Goal: Book appointment/travel/reservation

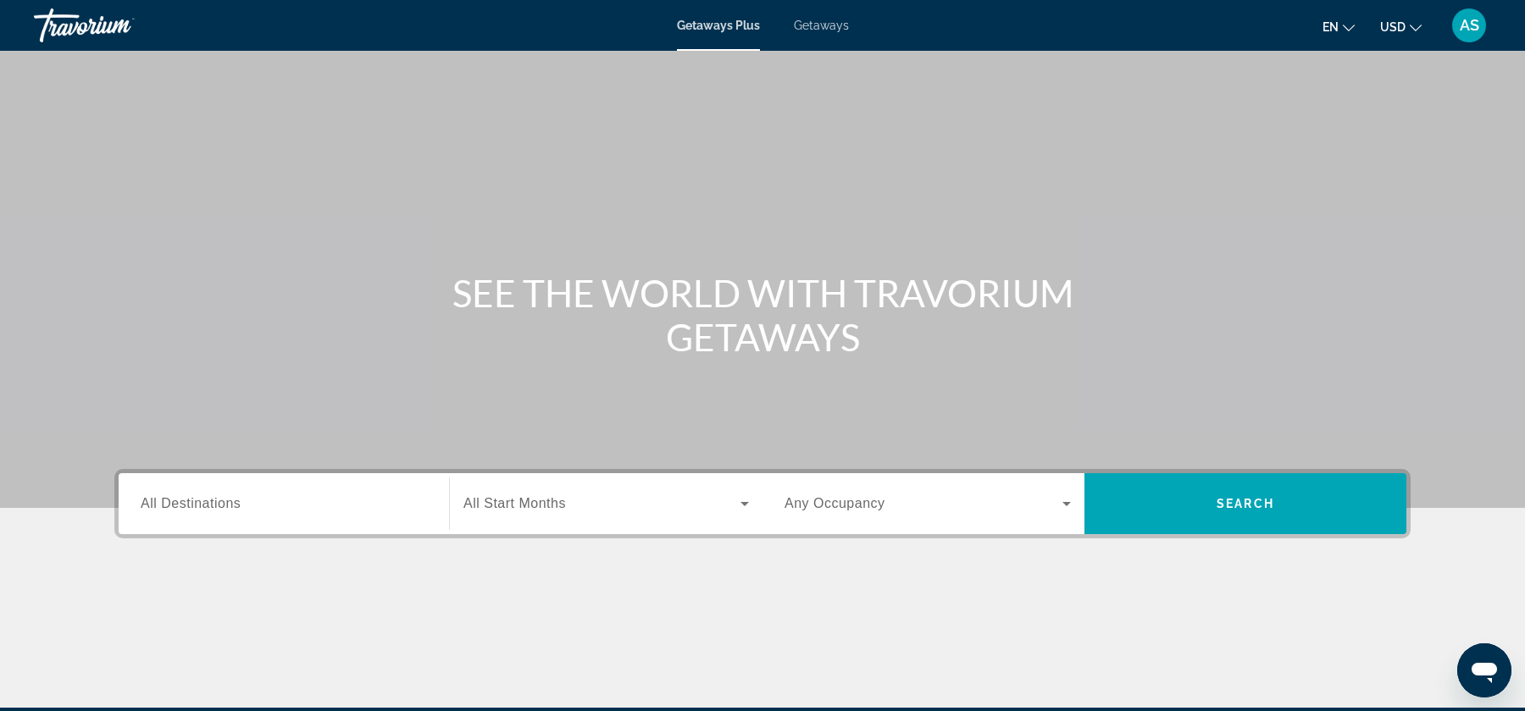
click at [238, 483] on div "Search widget" at bounding box center [284, 504] width 286 height 48
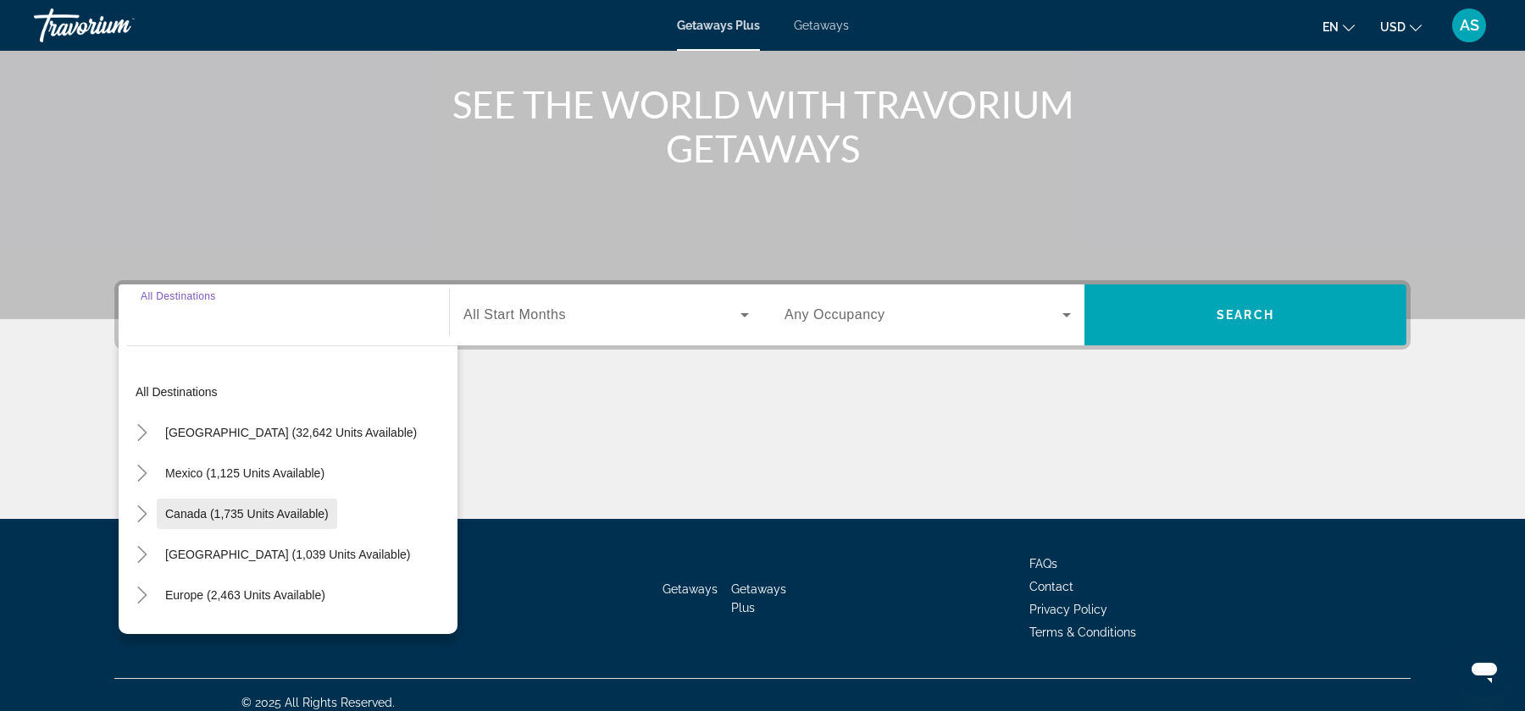
scroll to position [203, 0]
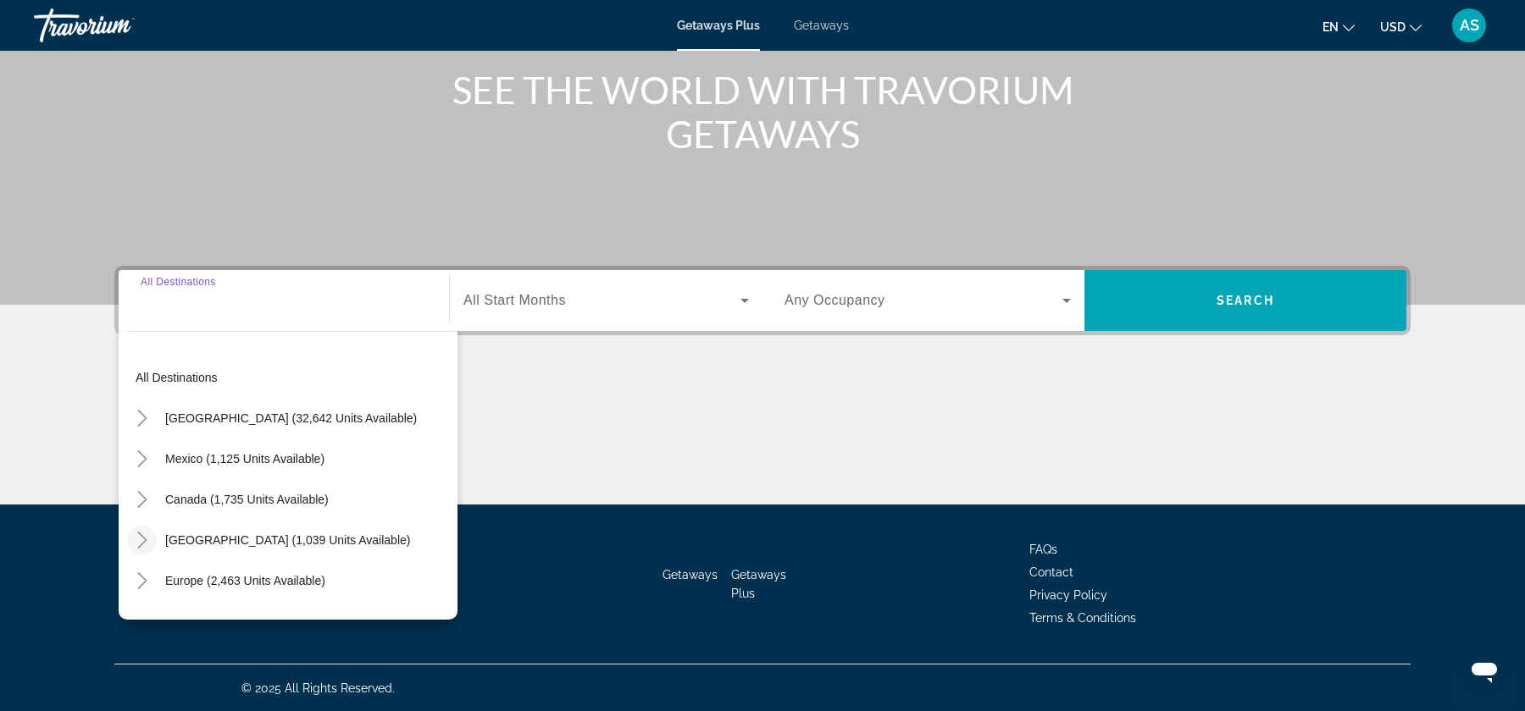
click at [148, 536] on icon "Toggle Caribbean & Atlantic Islands (1,039 units available)" at bounding box center [142, 540] width 17 height 17
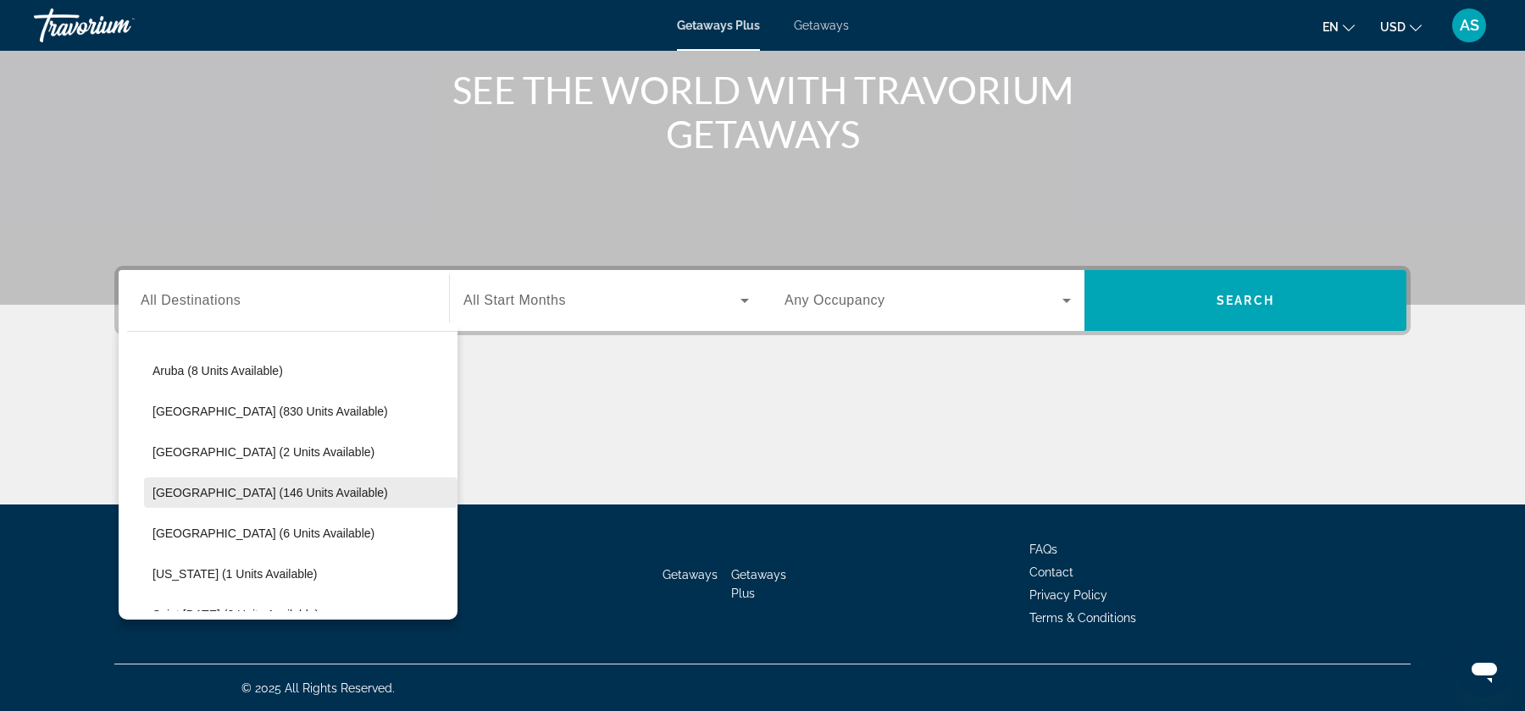
scroll to position [208, 0]
click at [176, 493] on span "[GEOGRAPHIC_DATA] (146 units available)" at bounding box center [269, 496] width 235 height 14
type input "**********"
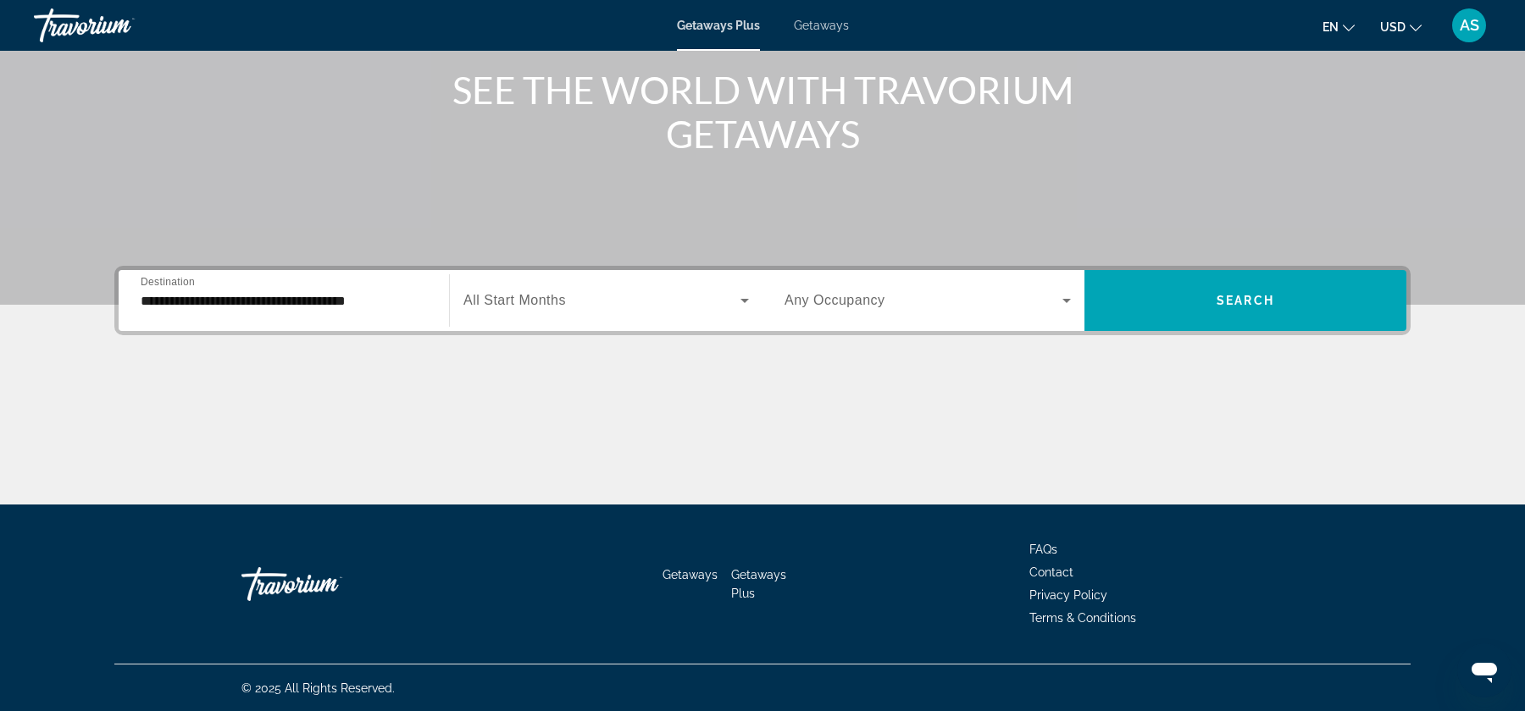
click at [824, 30] on span "Getaways" at bounding box center [821, 26] width 55 height 14
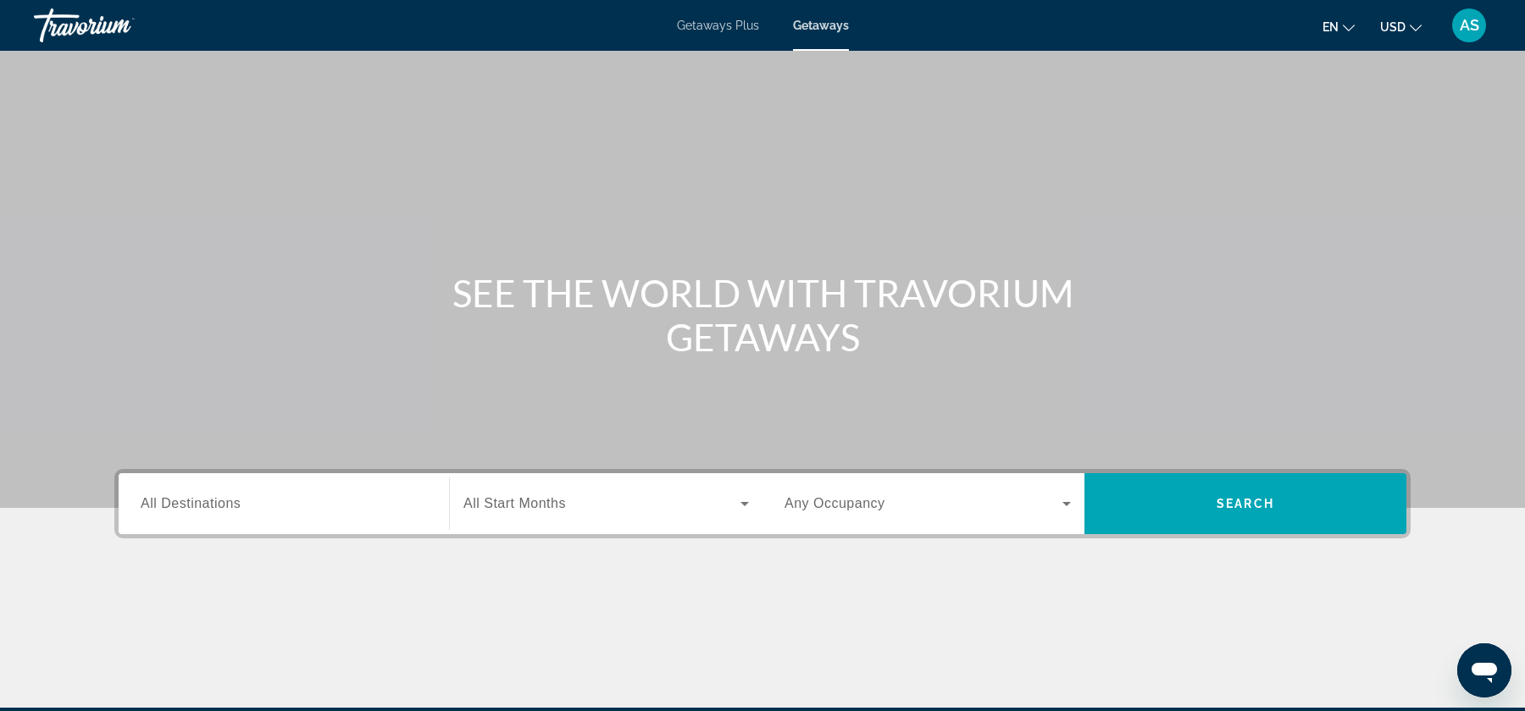
click at [333, 522] on div "Search widget" at bounding box center [284, 504] width 286 height 48
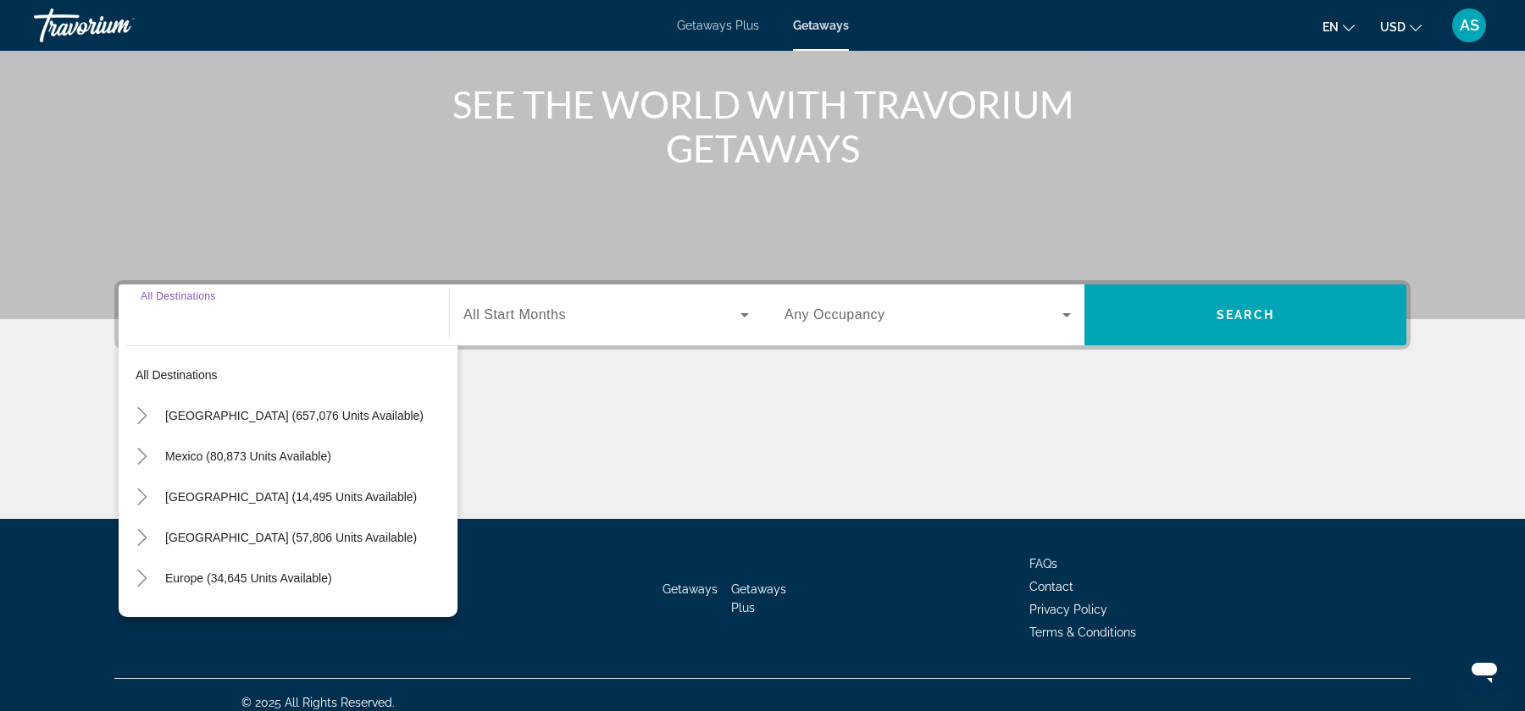
scroll to position [203, 0]
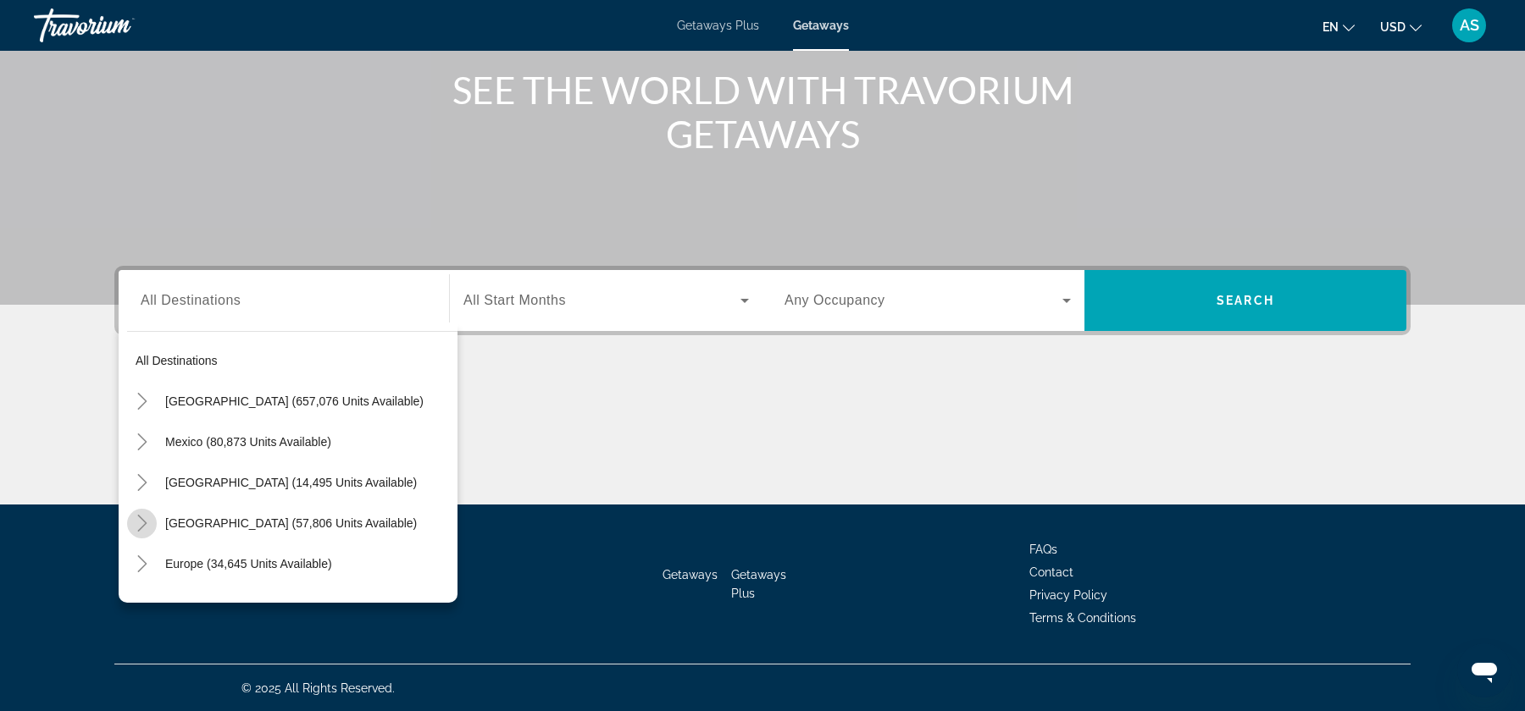
click at [144, 520] on icon "Toggle Caribbean & Atlantic Islands (57,806 units available)" at bounding box center [141, 523] width 9 height 17
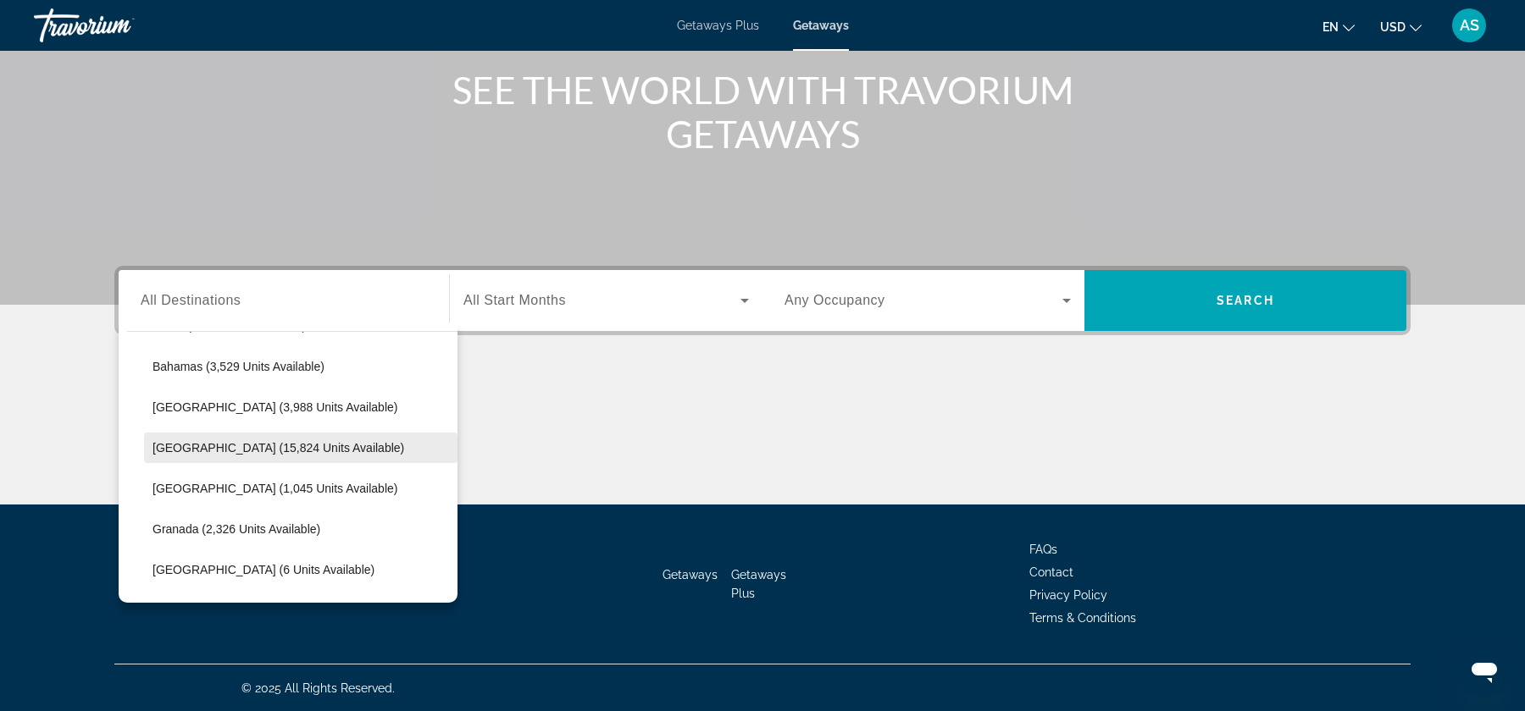
scroll to position [287, 0]
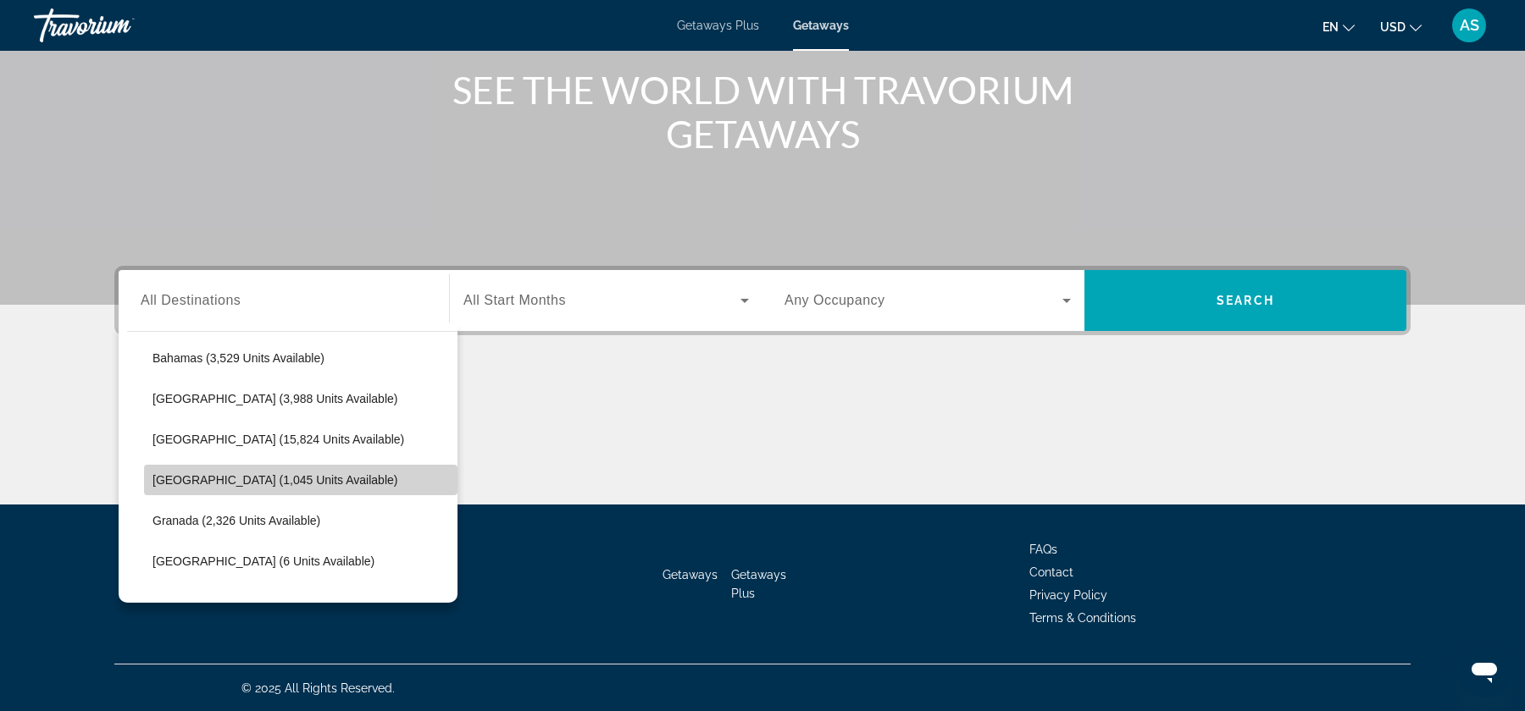
click at [170, 488] on span "Search widget" at bounding box center [300, 480] width 313 height 41
type input "**********"
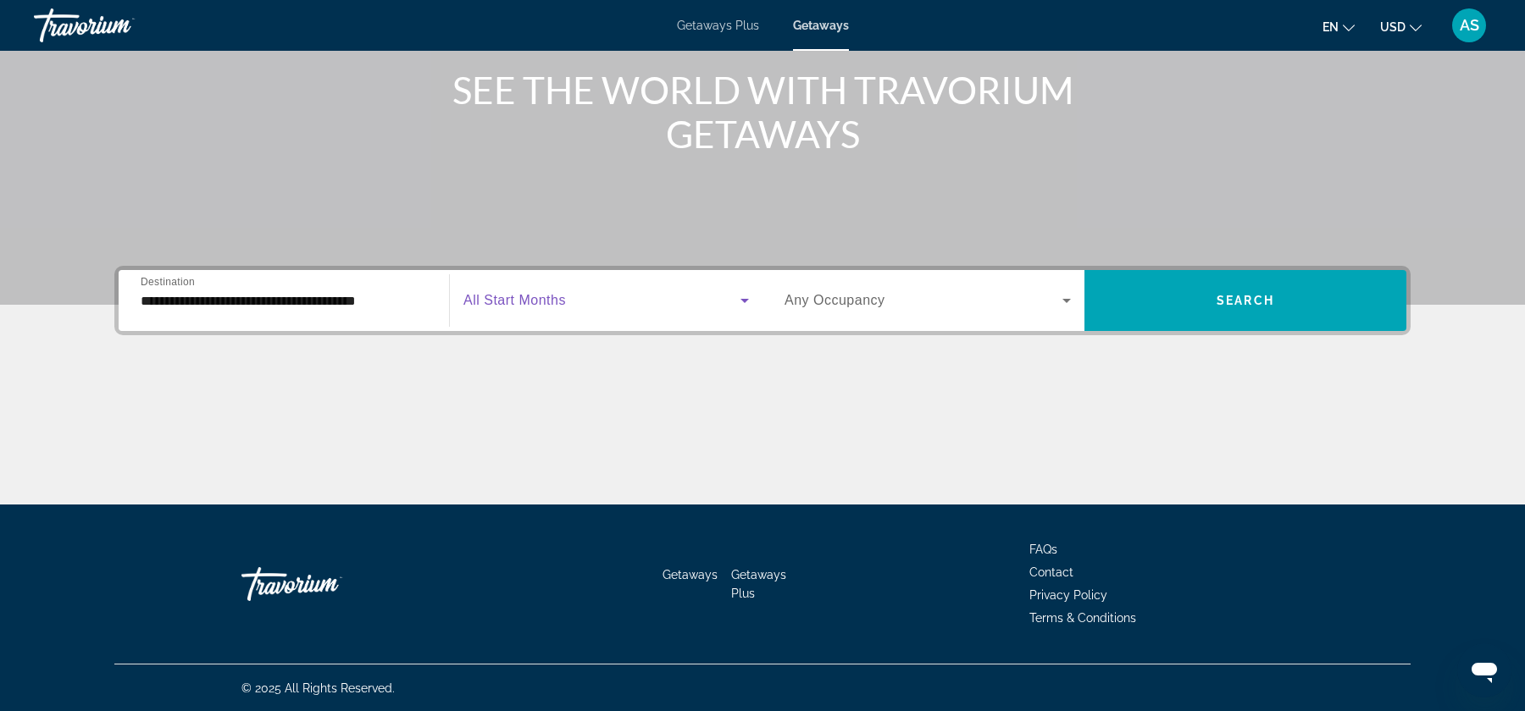
click at [696, 300] on span "Search widget" at bounding box center [601, 301] width 277 height 20
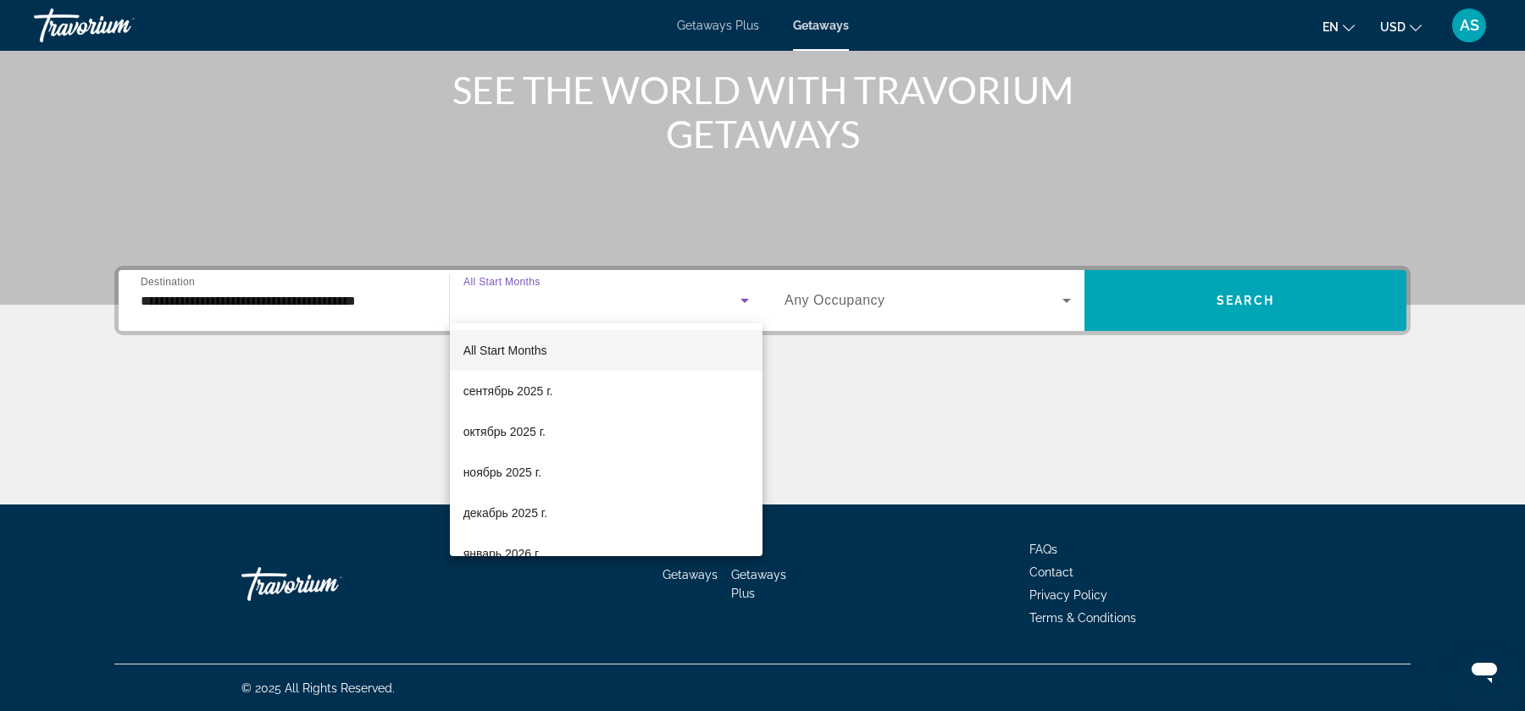
click at [851, 304] on div at bounding box center [762, 355] width 1525 height 711
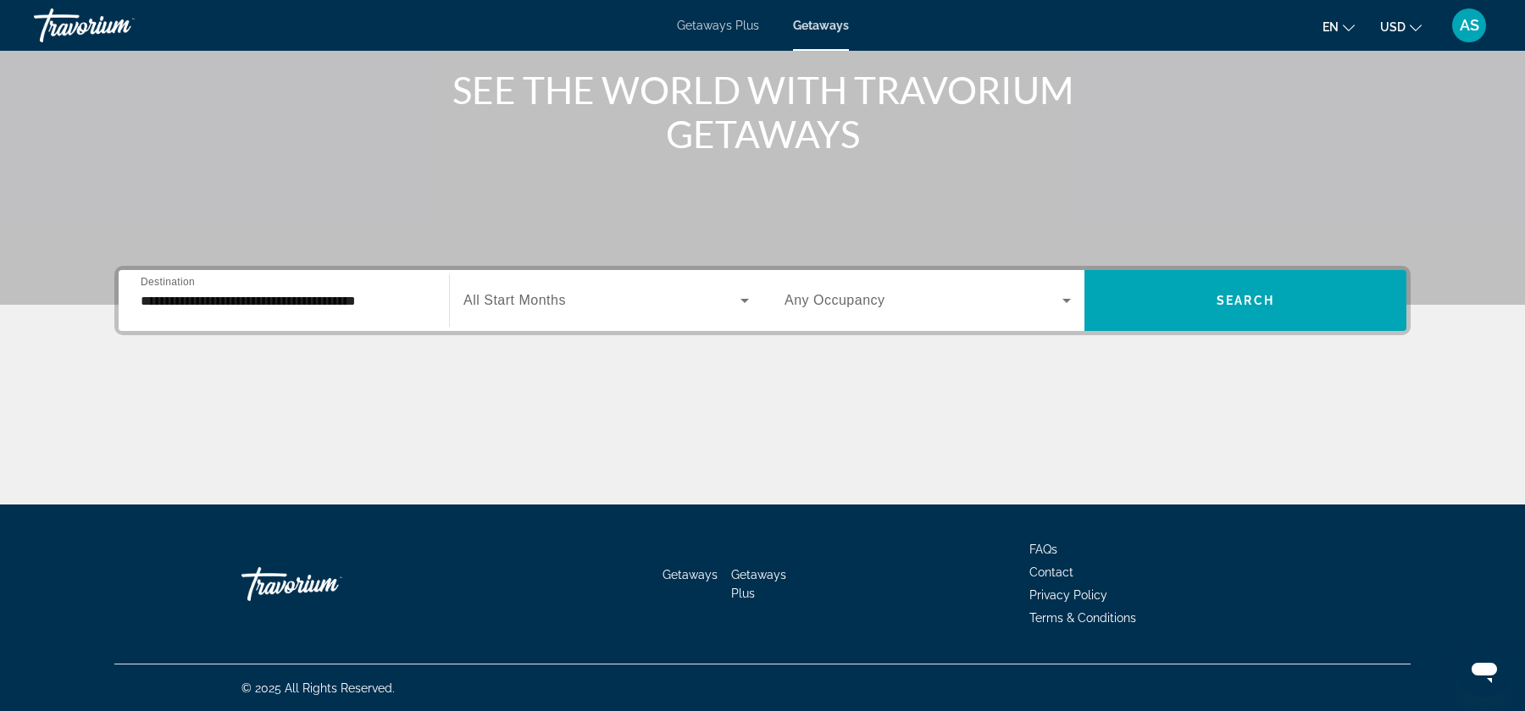
click at [853, 304] on span "Any Occupancy" at bounding box center [834, 300] width 101 height 14
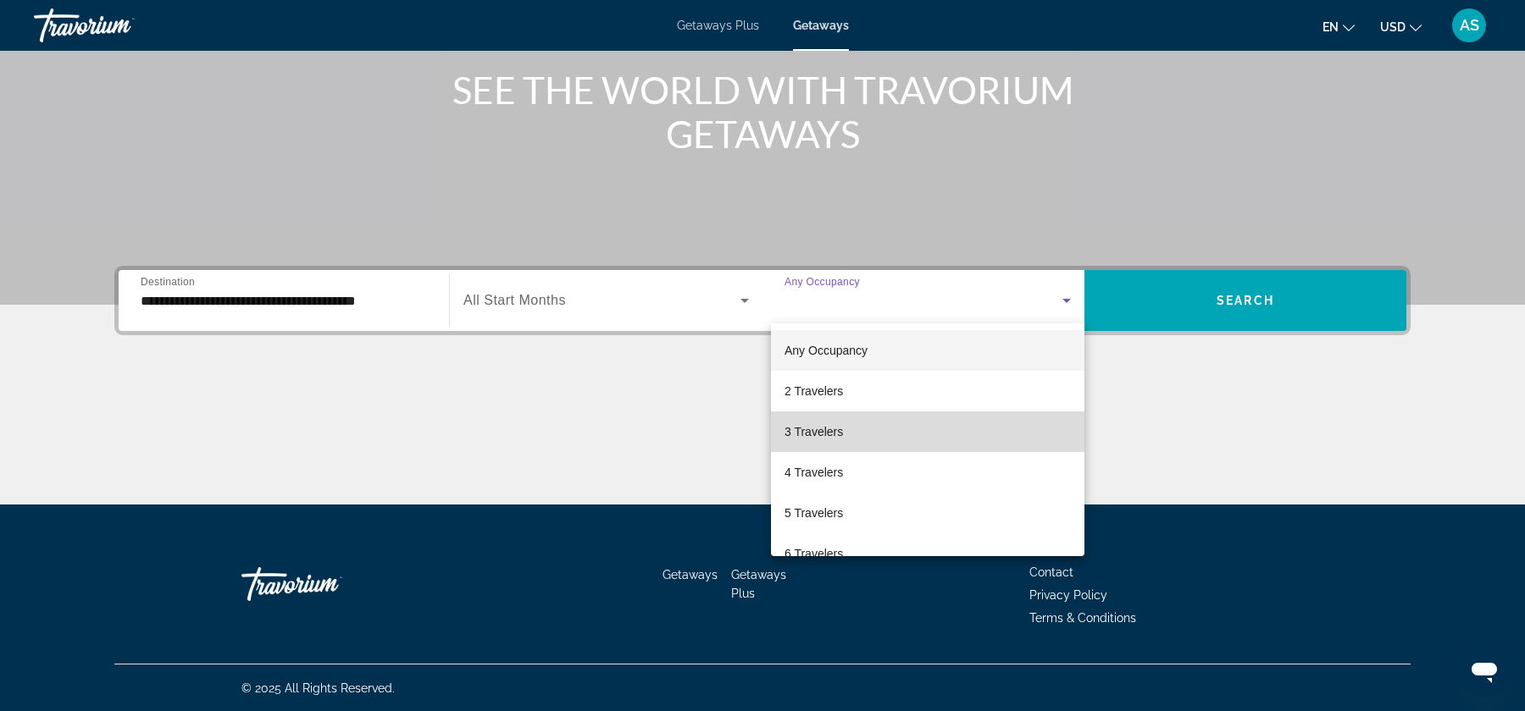
click at [827, 429] on span "3 Travelers" at bounding box center [813, 432] width 58 height 20
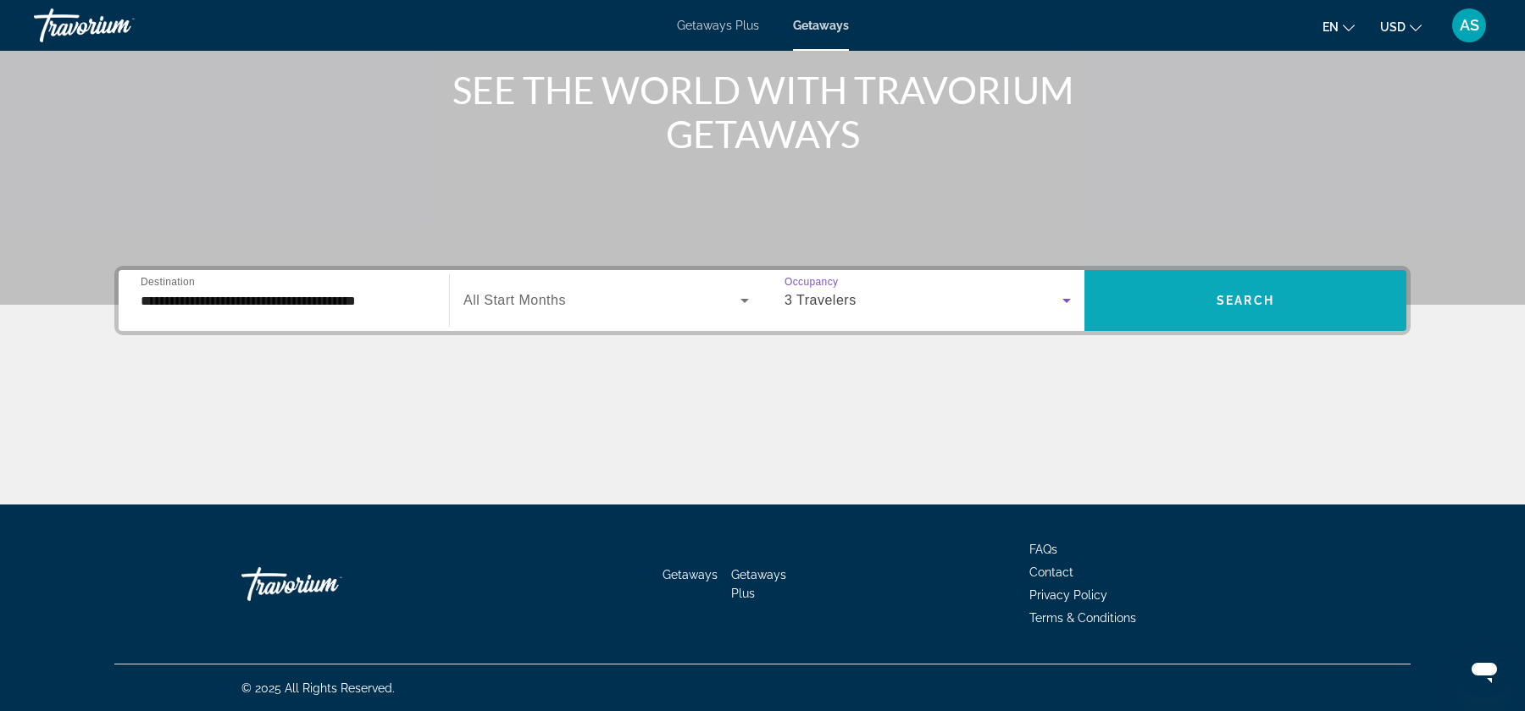
click at [1245, 296] on span "Search" at bounding box center [1245, 301] width 58 height 14
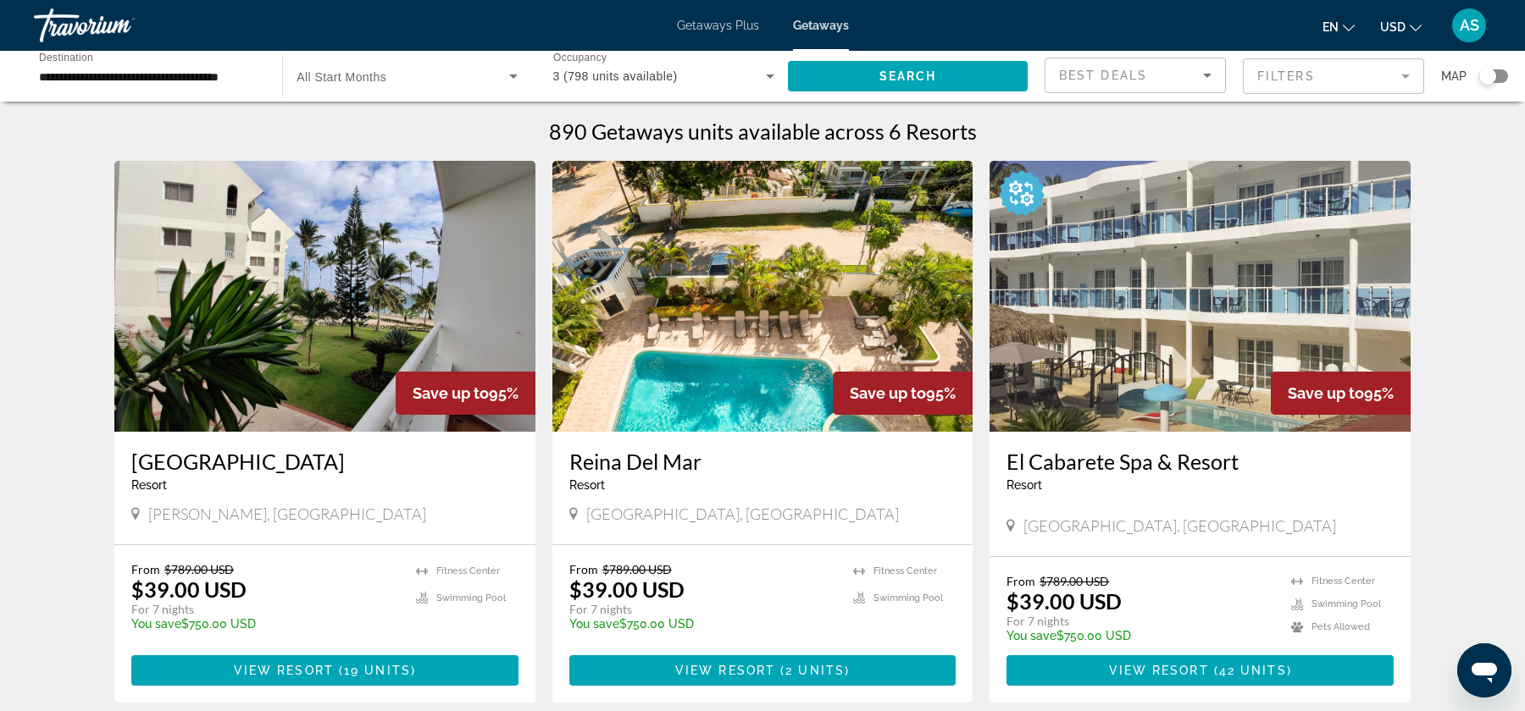
click at [349, 347] on img "Main content" at bounding box center [324, 296] width 421 height 271
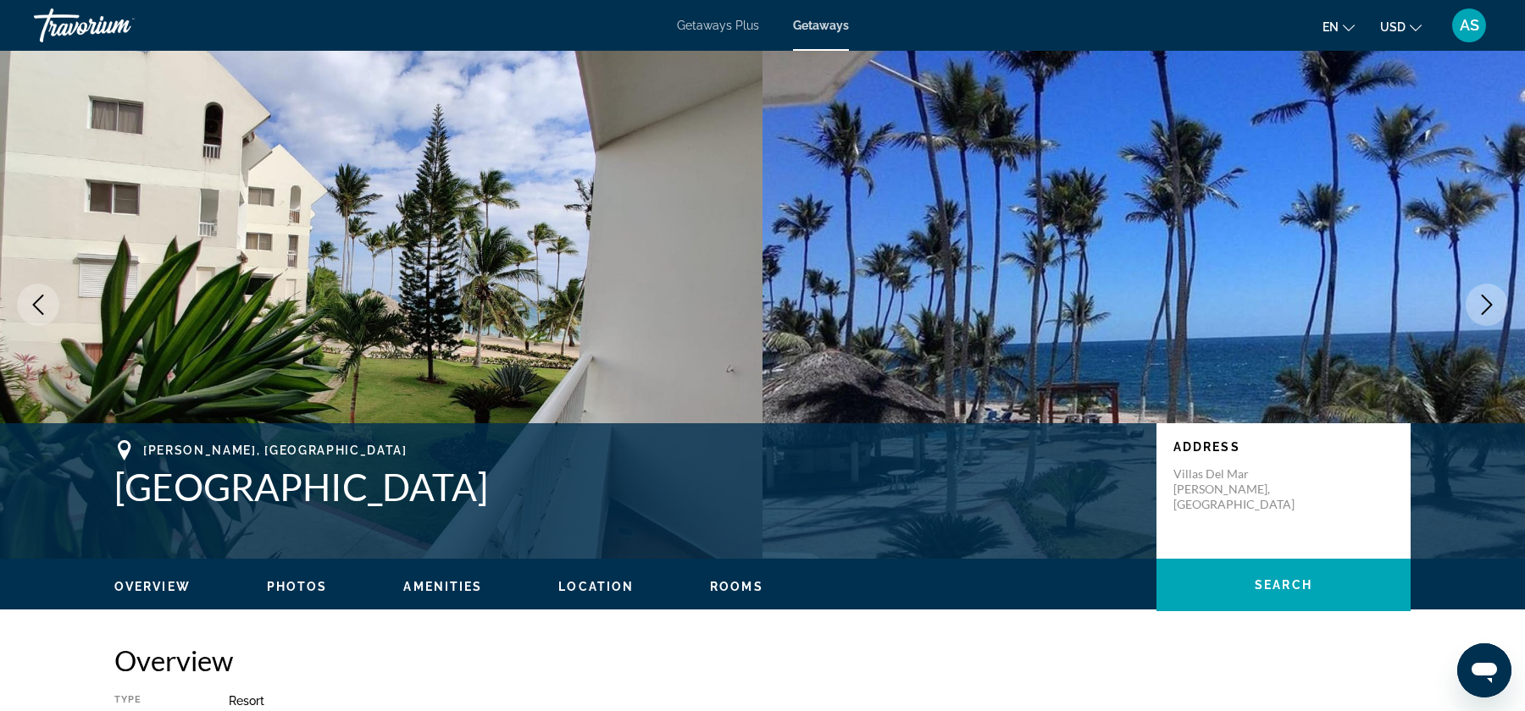
click at [1470, 308] on button "Next image" at bounding box center [1486, 305] width 42 height 42
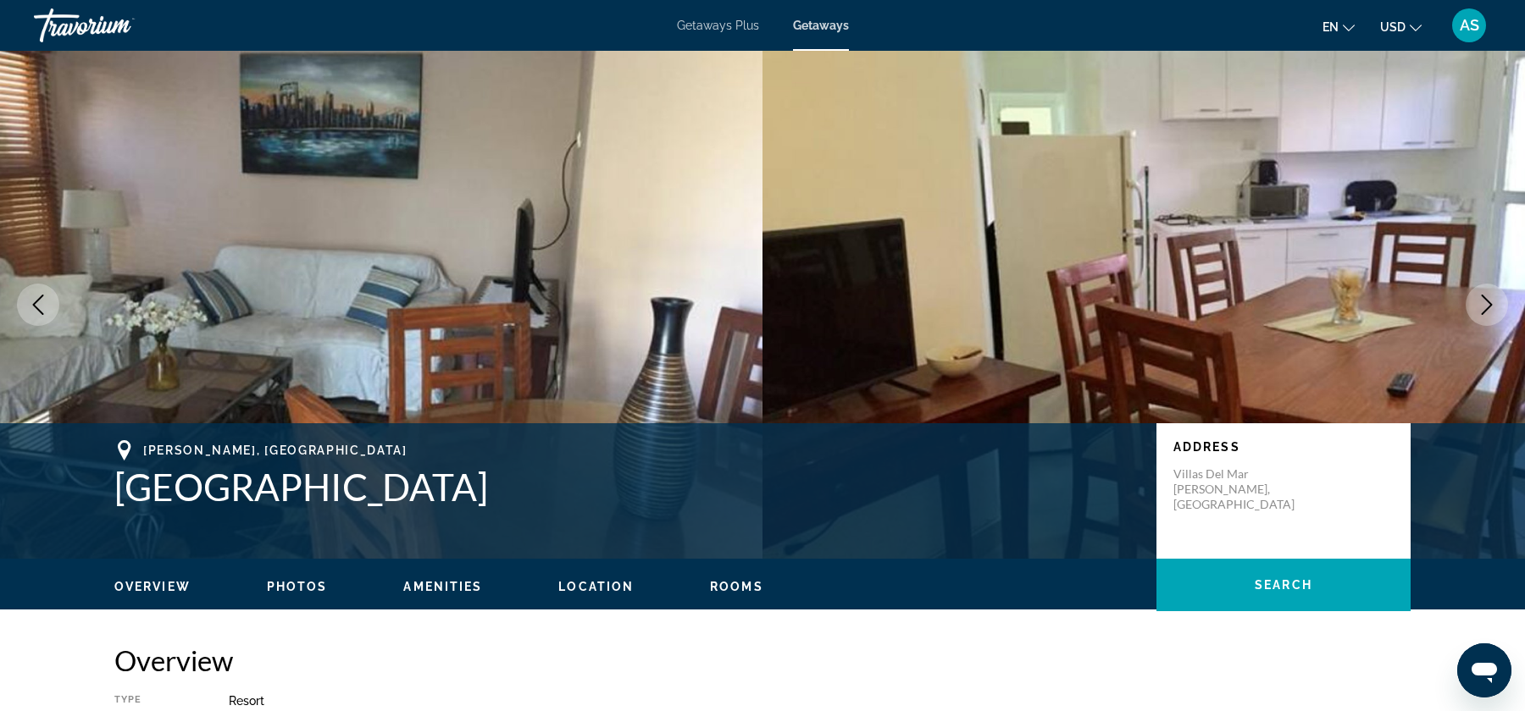
click at [1470, 308] on button "Next image" at bounding box center [1486, 305] width 42 height 42
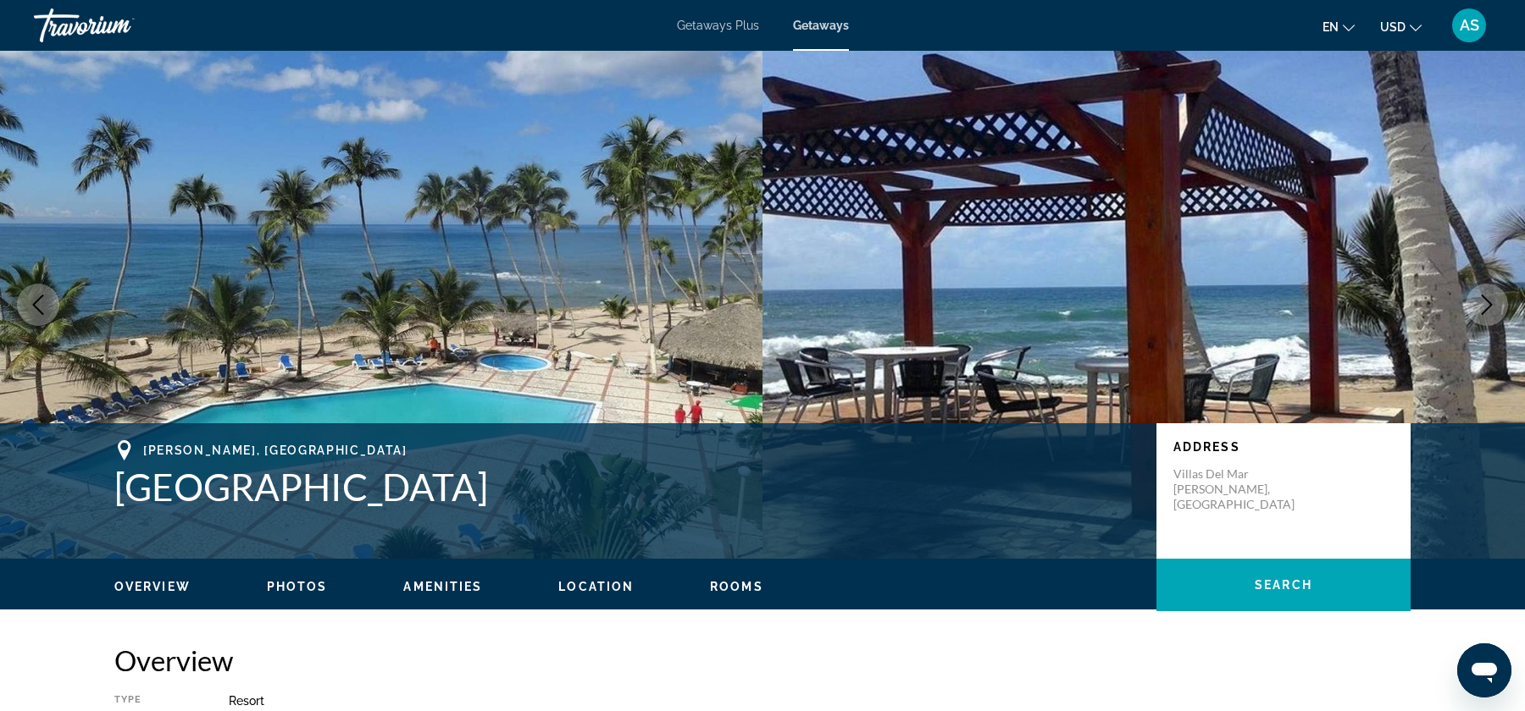
click at [1470, 308] on button "Next image" at bounding box center [1486, 305] width 42 height 42
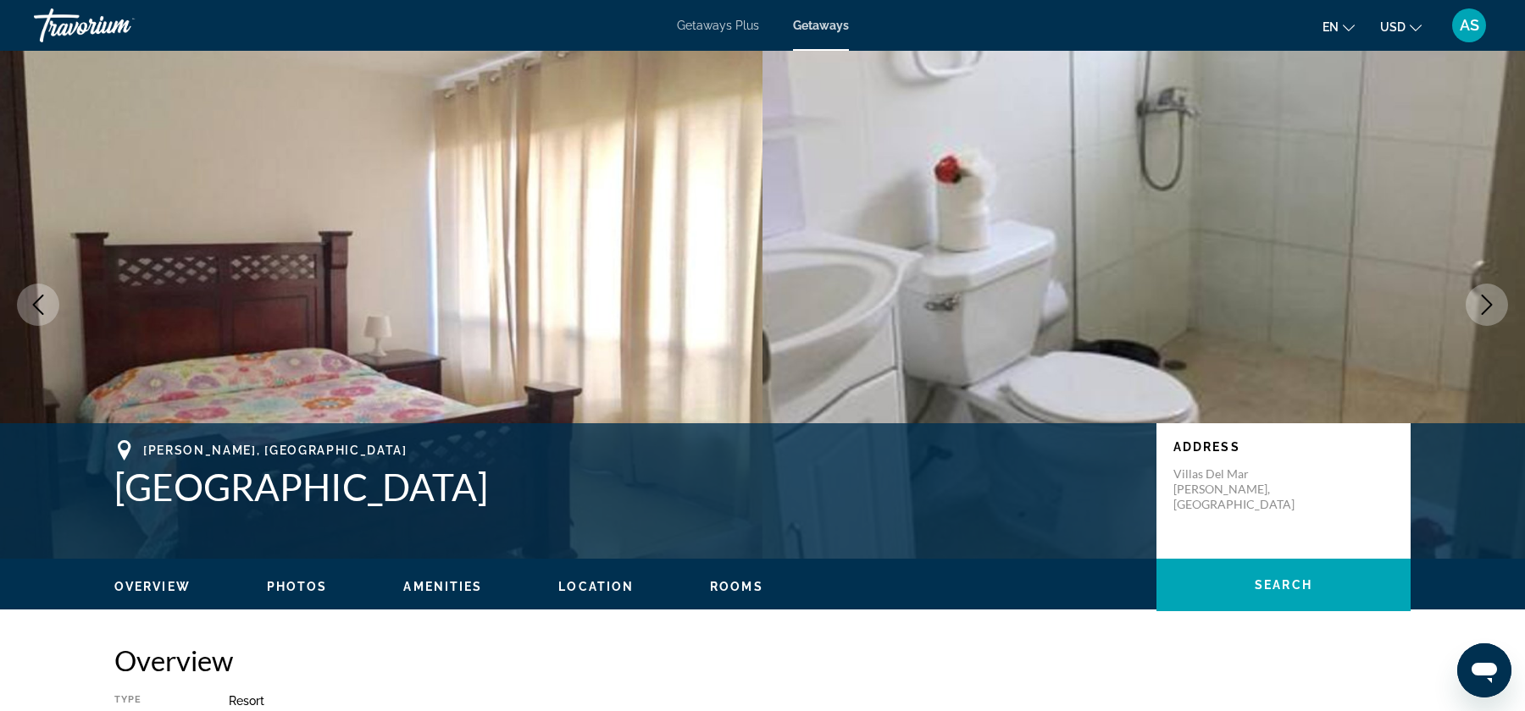
click at [1470, 308] on button "Next image" at bounding box center [1486, 305] width 42 height 42
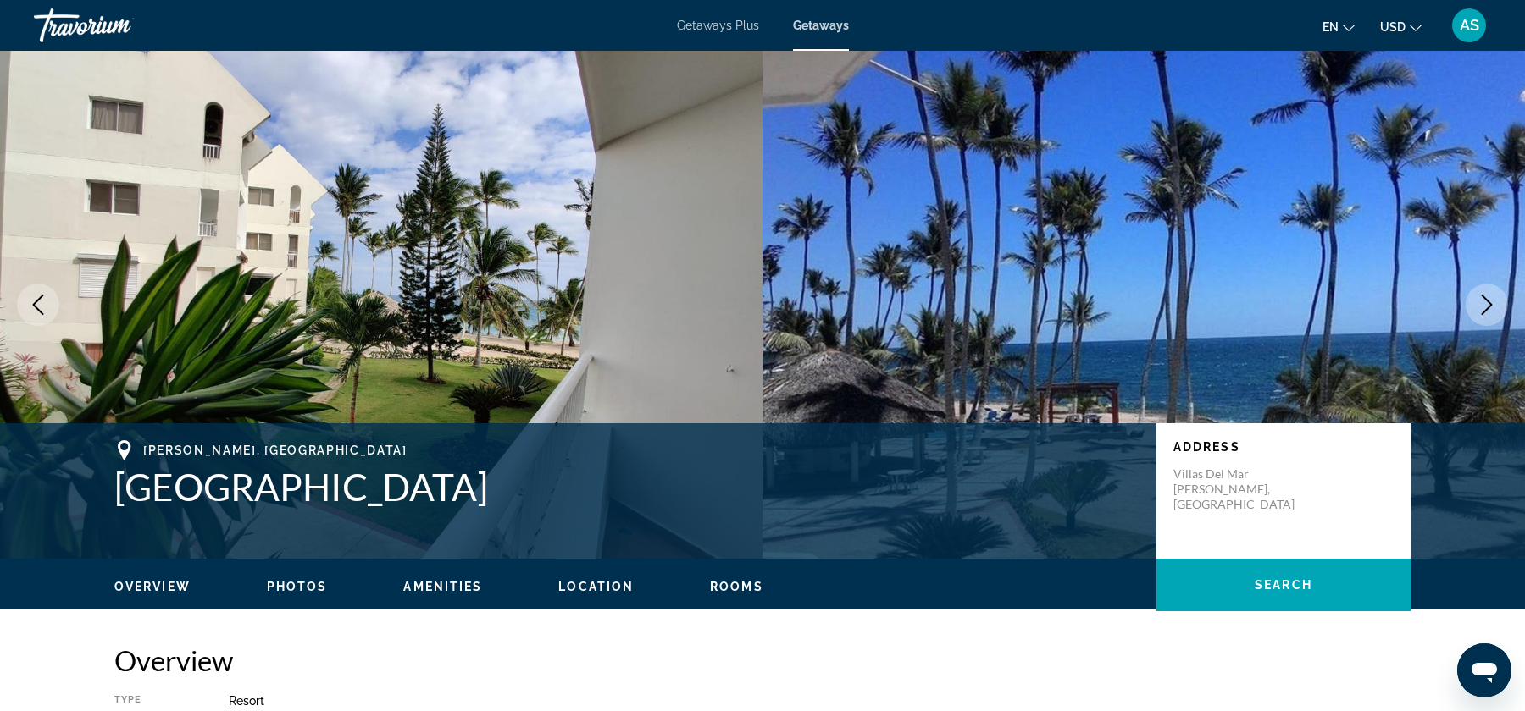
click at [1470, 308] on button "Next image" at bounding box center [1486, 305] width 42 height 42
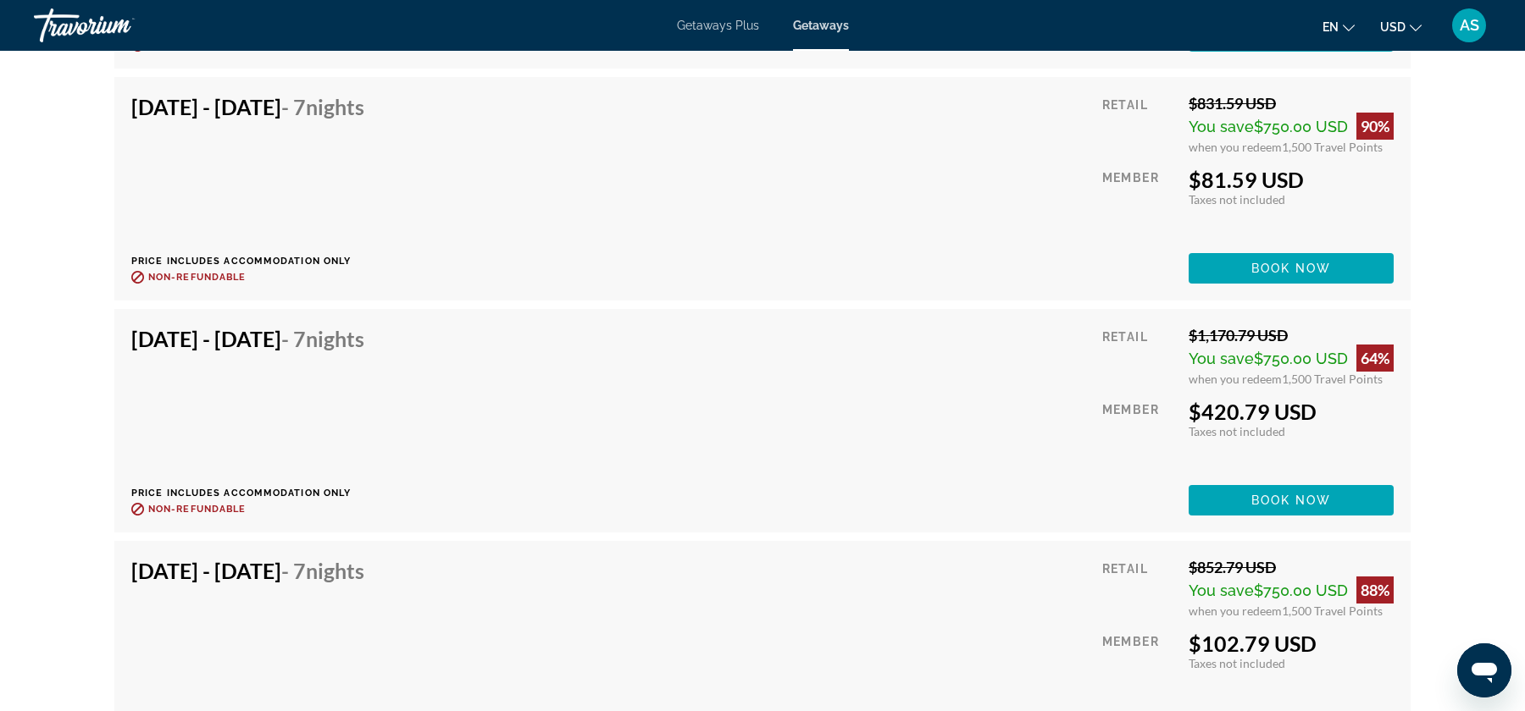
scroll to position [4027, 0]
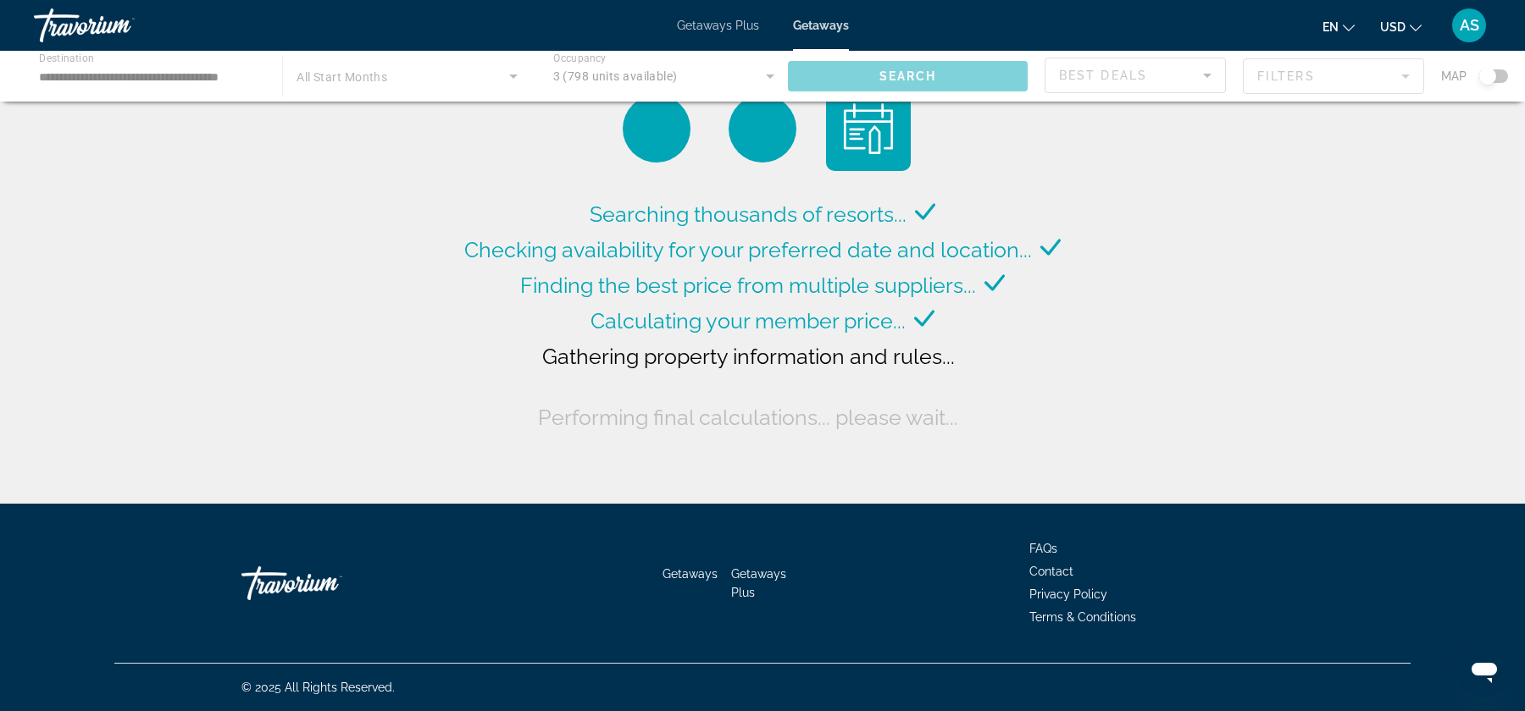
click at [731, 213] on span "Searching thousands of resorts..." at bounding box center [748, 214] width 317 height 25
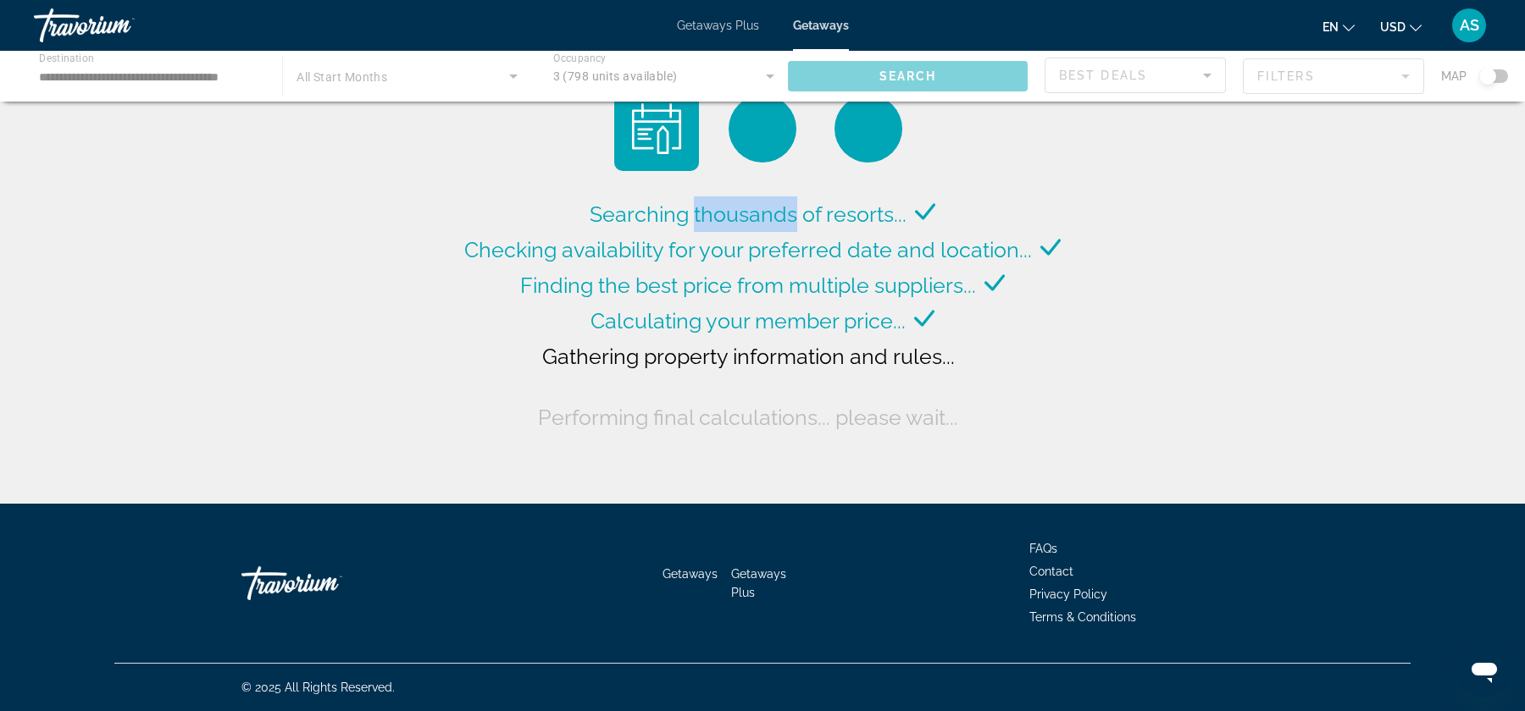
click at [731, 213] on span "Searching thousands of resorts..." at bounding box center [748, 214] width 317 height 25
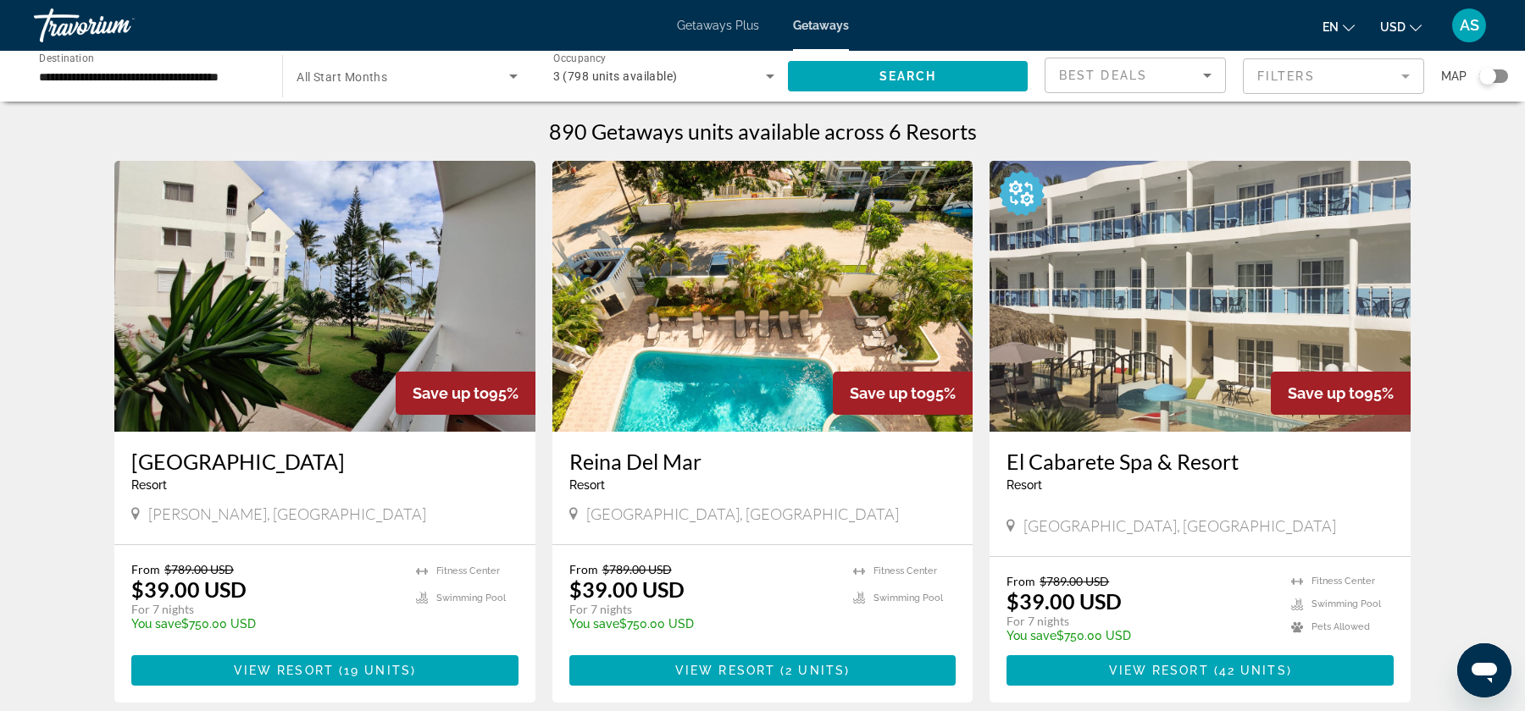
click at [717, 19] on span "Getaways Plus" at bounding box center [718, 26] width 82 height 14
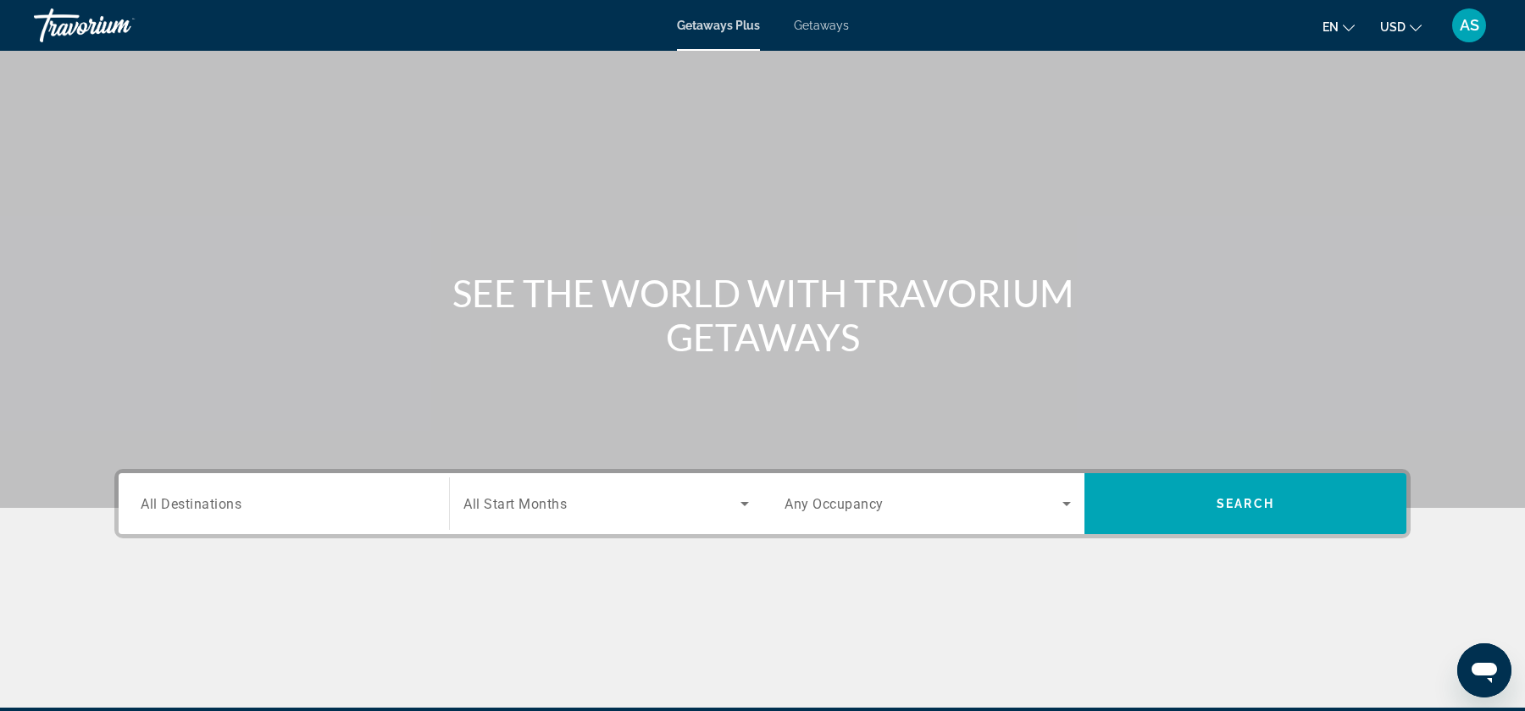
click at [207, 505] on span "All Destinations" at bounding box center [191, 503] width 101 height 16
click at [207, 505] on input "Destination All Destinations" at bounding box center [284, 505] width 286 height 20
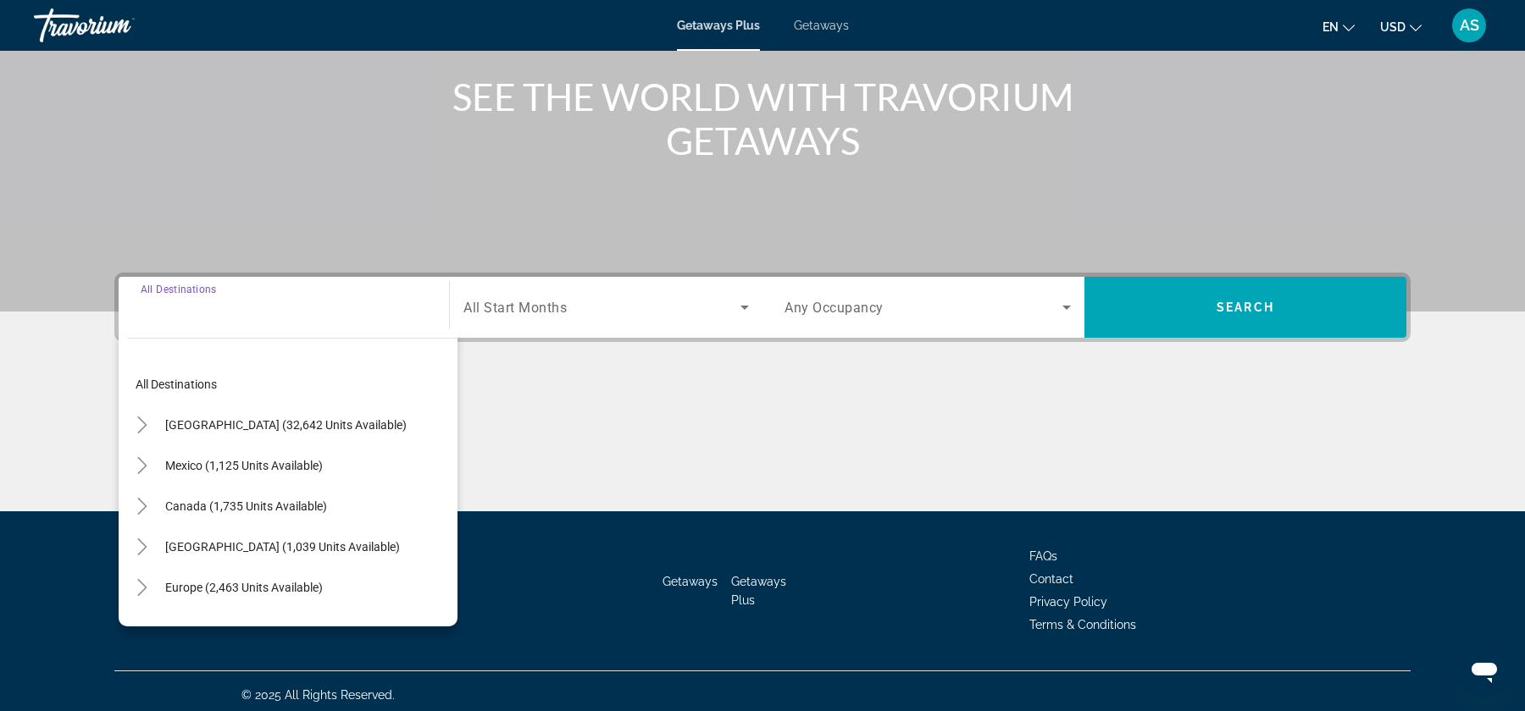
scroll to position [203, 0]
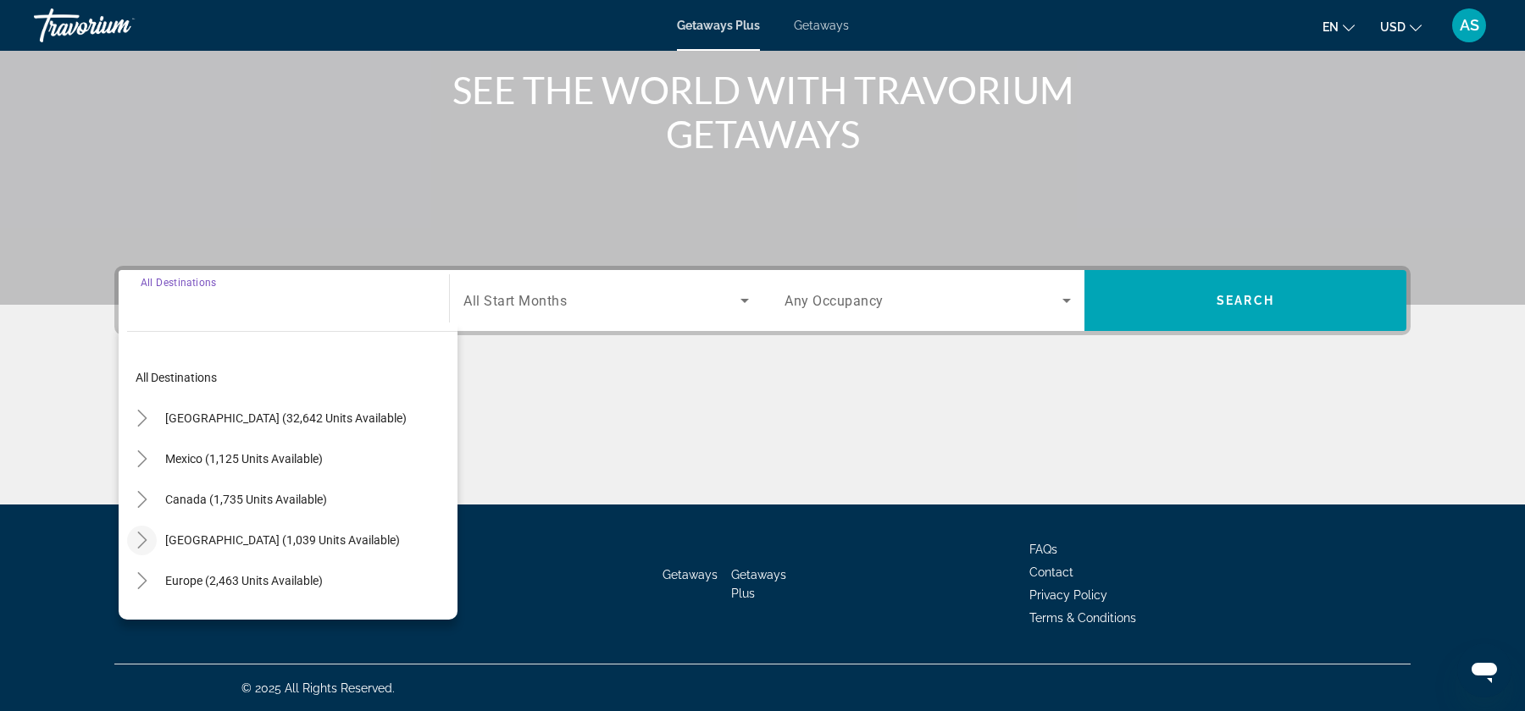
click at [152, 541] on mat-icon "Toggle Caribbean & Atlantic Islands (1,039 units available)" at bounding box center [142, 541] width 30 height 30
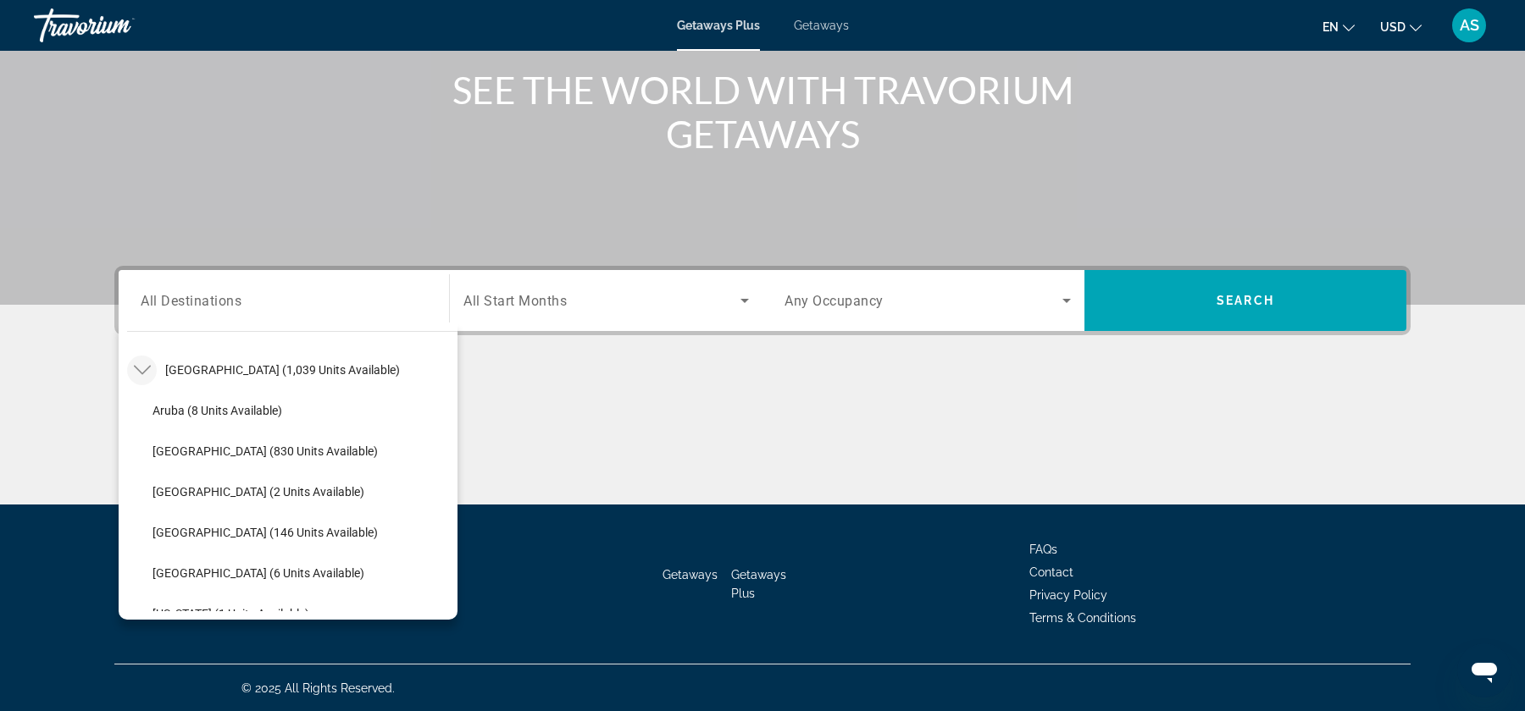
click at [152, 541] on span "Search widget" at bounding box center [300, 532] width 313 height 41
type input "**********"
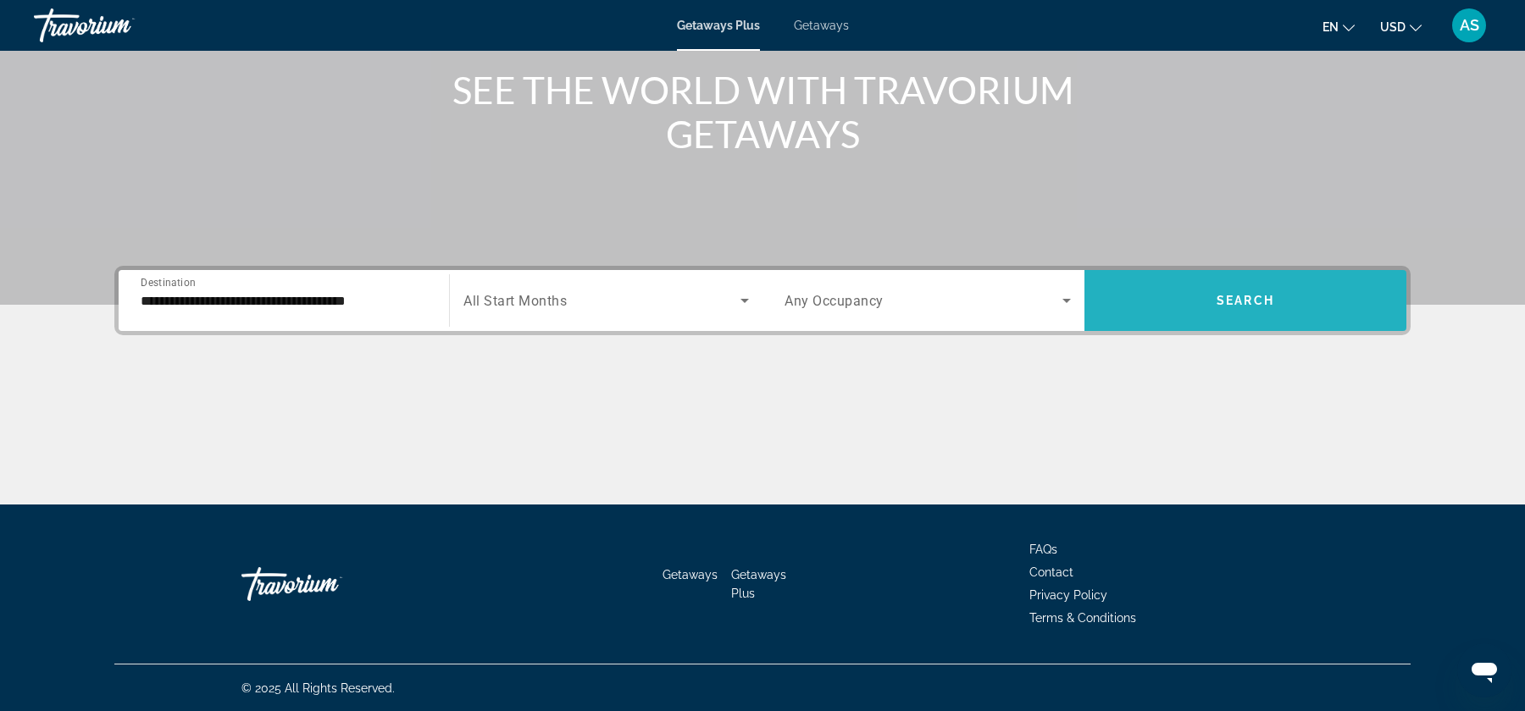
click at [1228, 296] on span "Search" at bounding box center [1245, 301] width 58 height 14
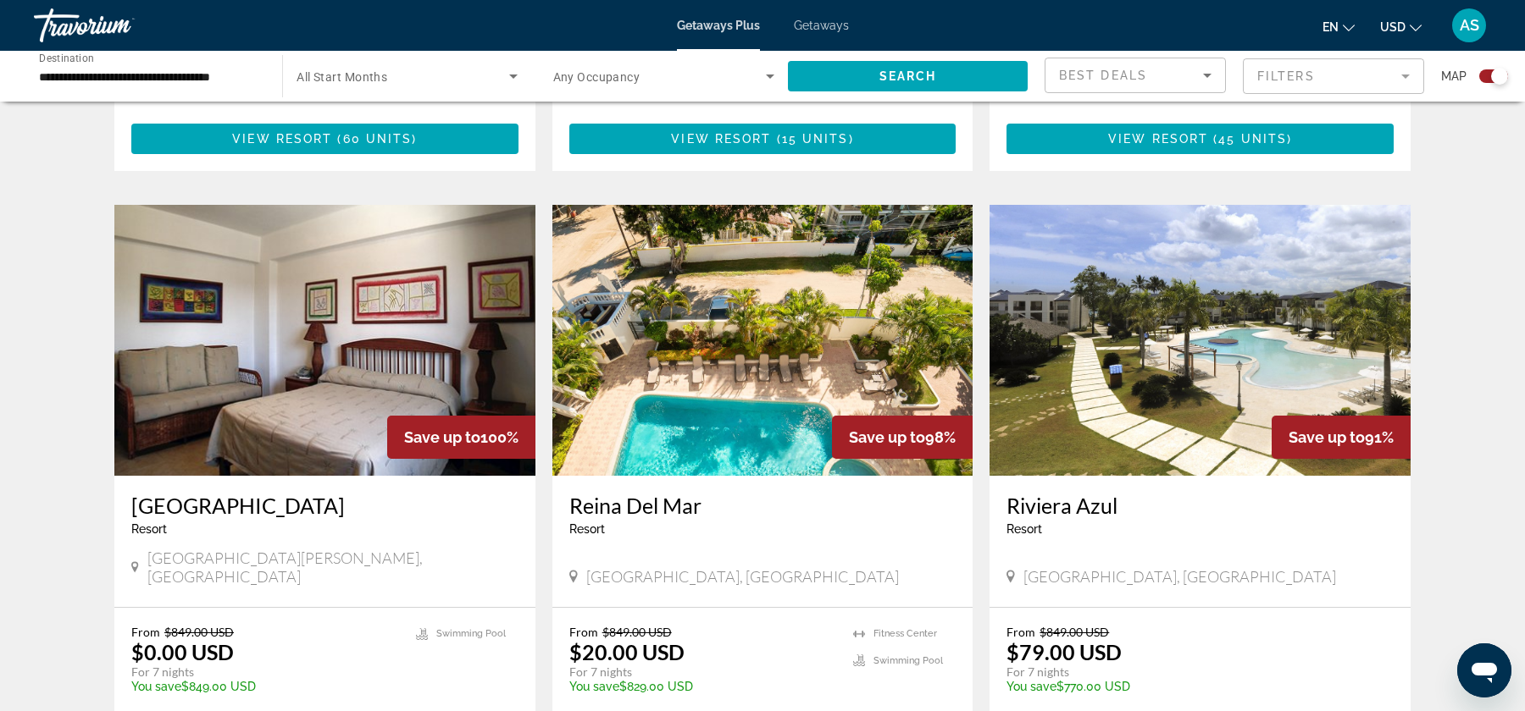
scroll to position [1049, 0]
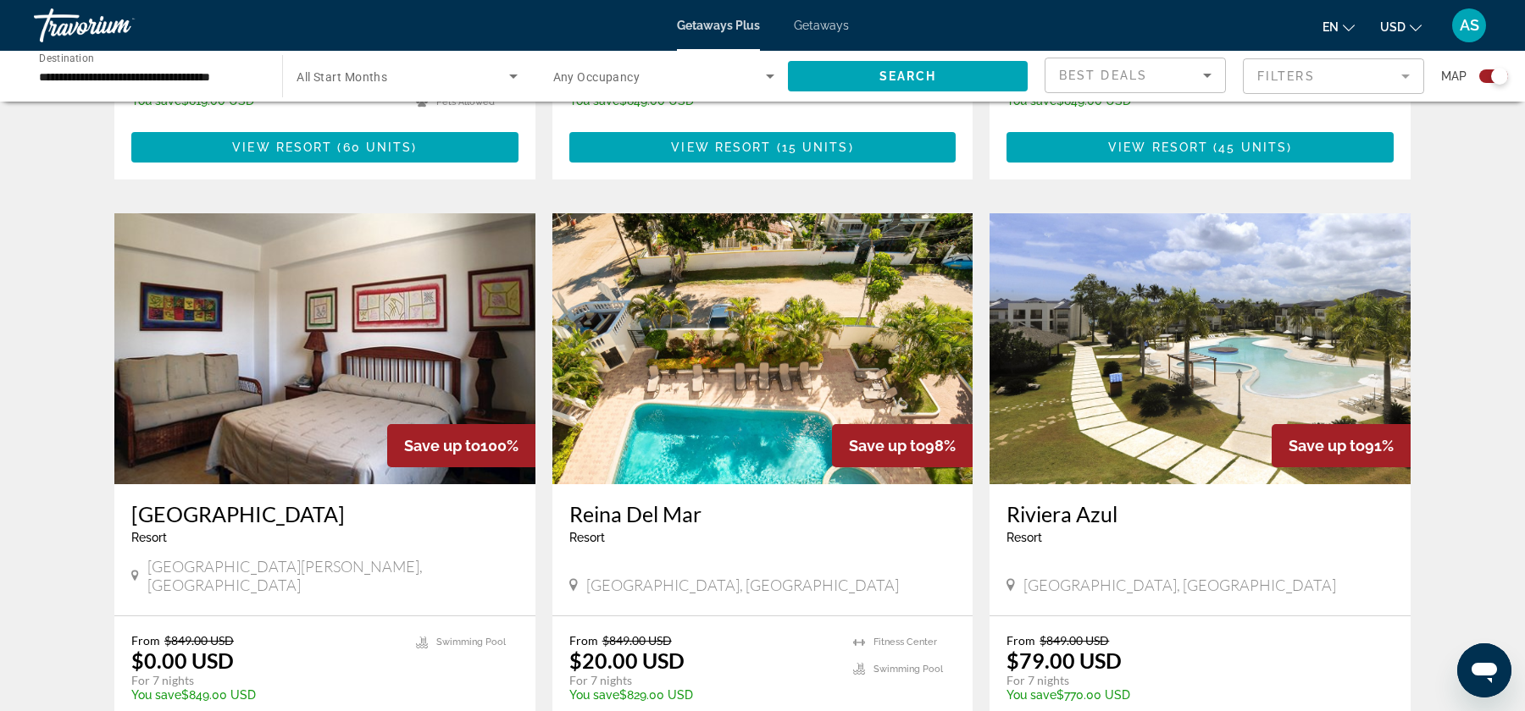
click at [1207, 385] on img "Main content" at bounding box center [1199, 348] width 421 height 271
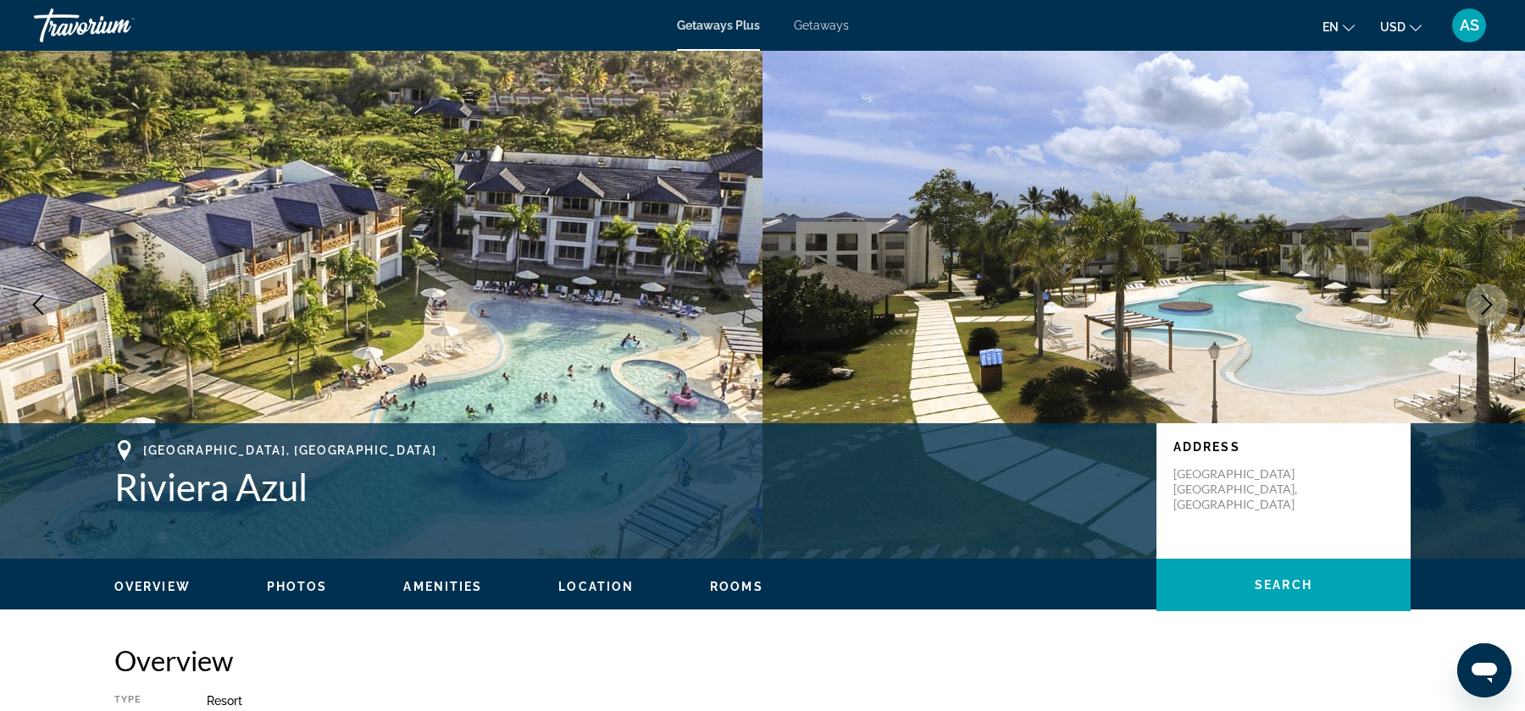
click at [1486, 311] on icon "Next image" at bounding box center [1486, 305] width 20 height 20
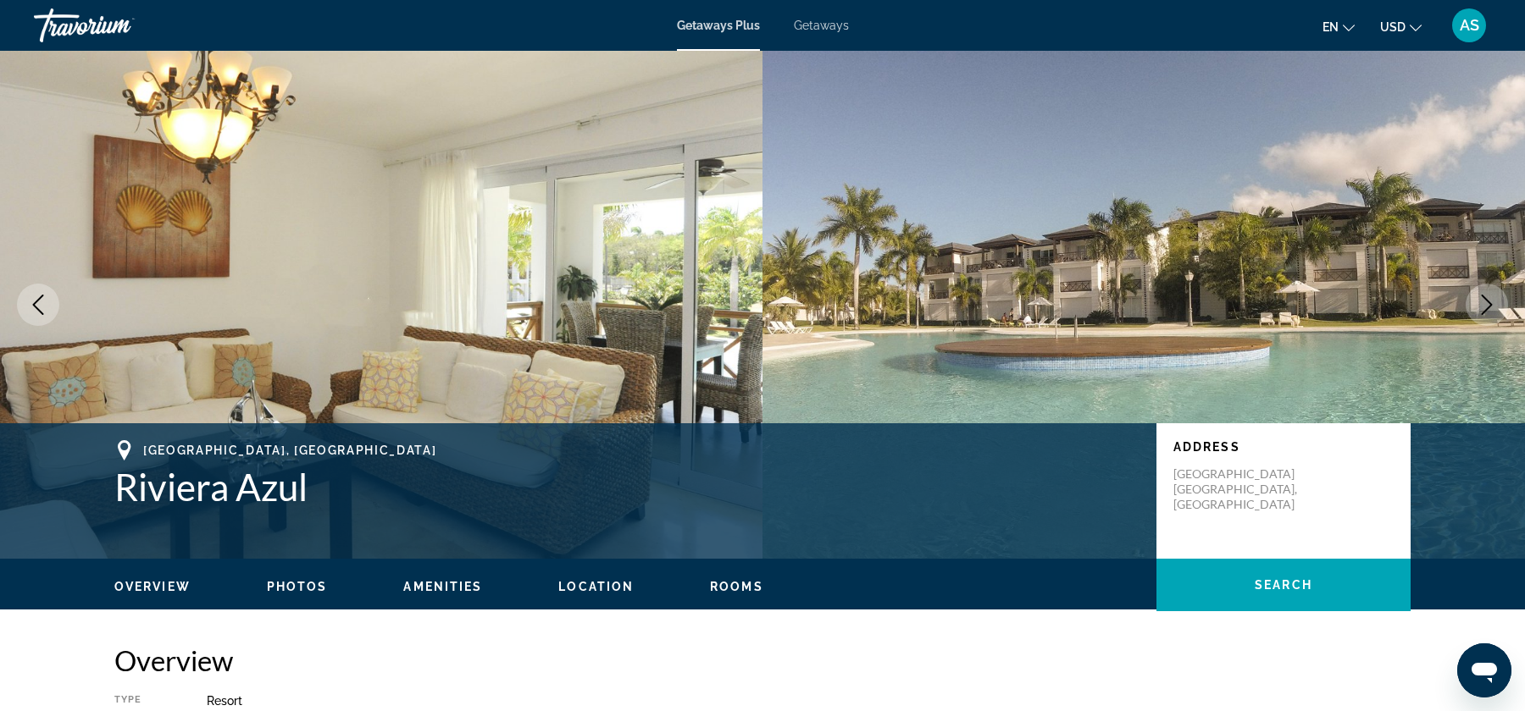
click at [1486, 311] on icon "Next image" at bounding box center [1486, 305] width 20 height 20
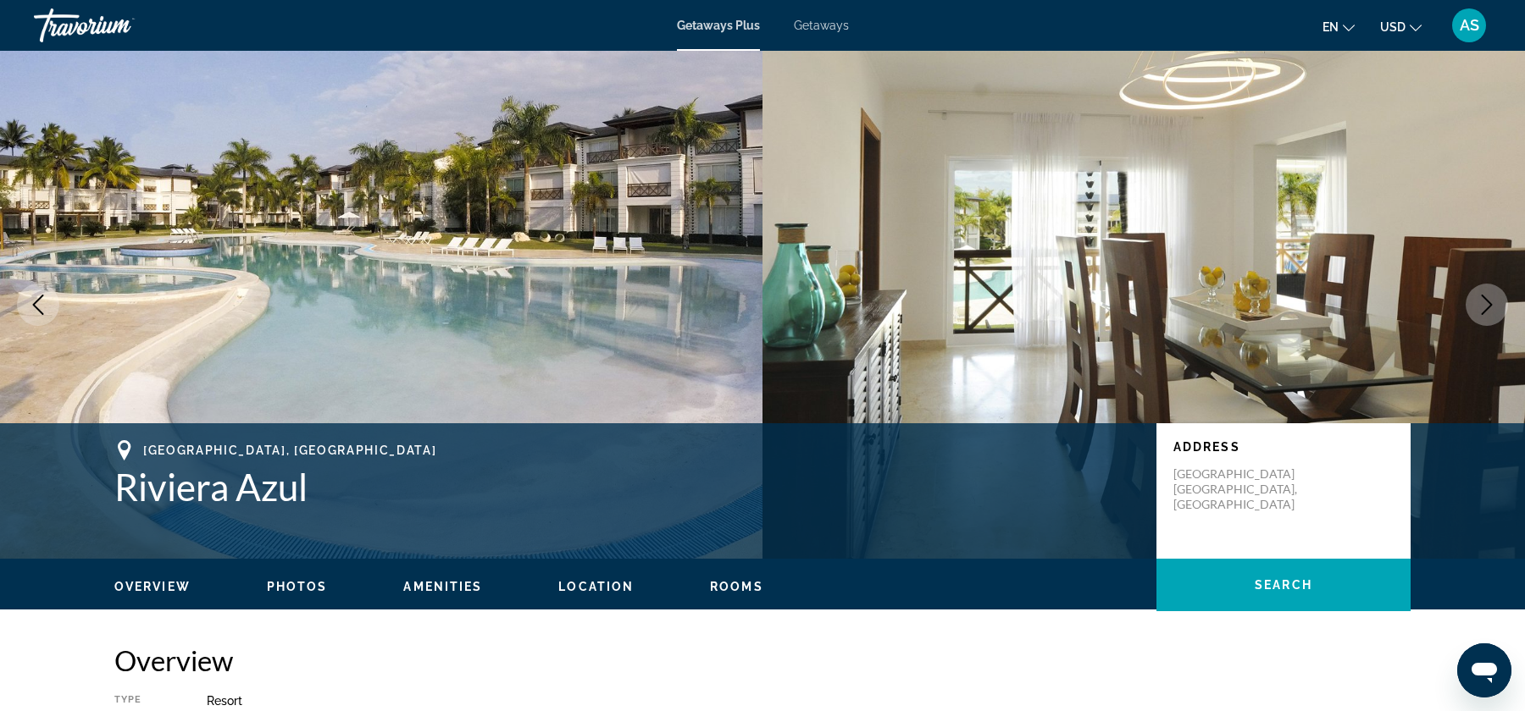
click at [1486, 311] on icon "Next image" at bounding box center [1486, 305] width 20 height 20
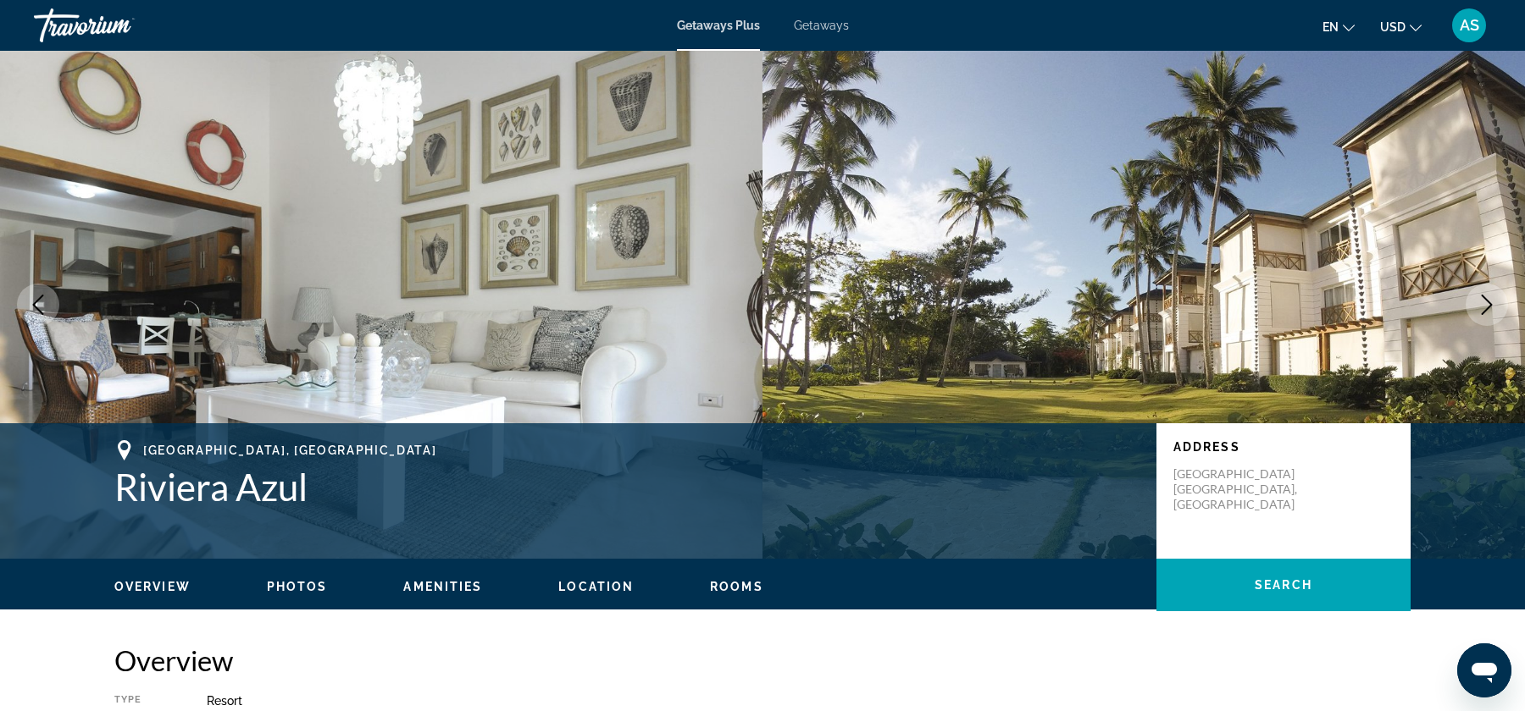
click at [1486, 311] on icon "Next image" at bounding box center [1486, 305] width 20 height 20
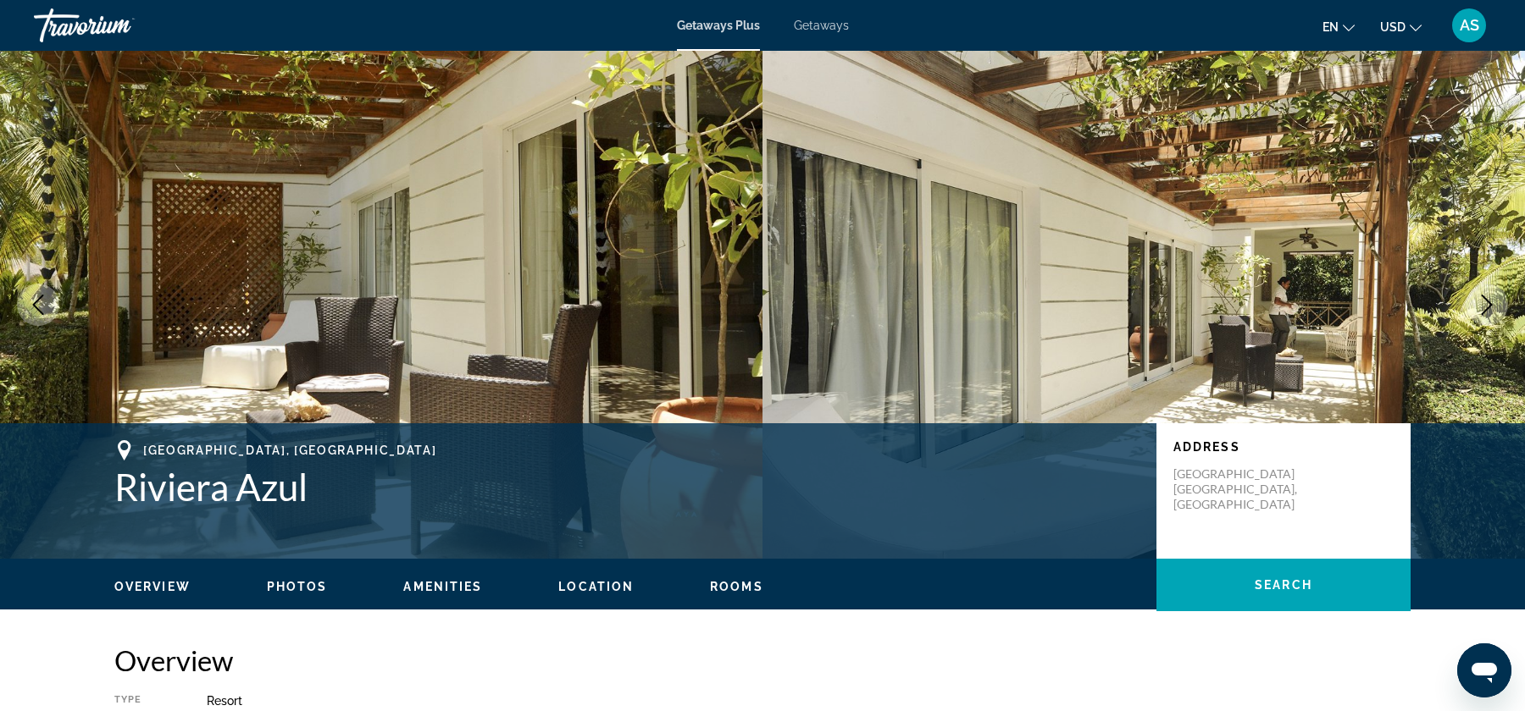
click at [1486, 311] on icon "Next image" at bounding box center [1486, 305] width 20 height 20
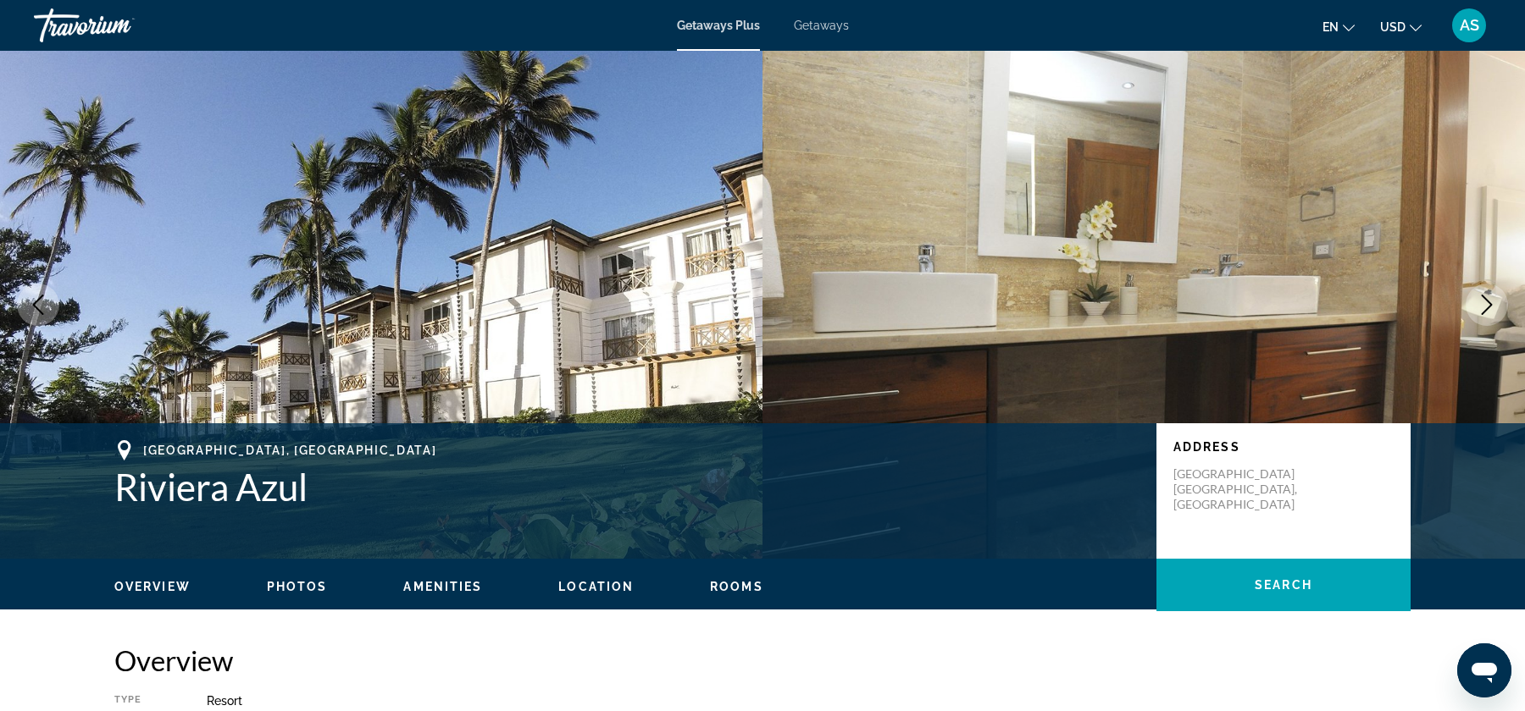
click at [1486, 310] on icon "Next image" at bounding box center [1486, 305] width 20 height 20
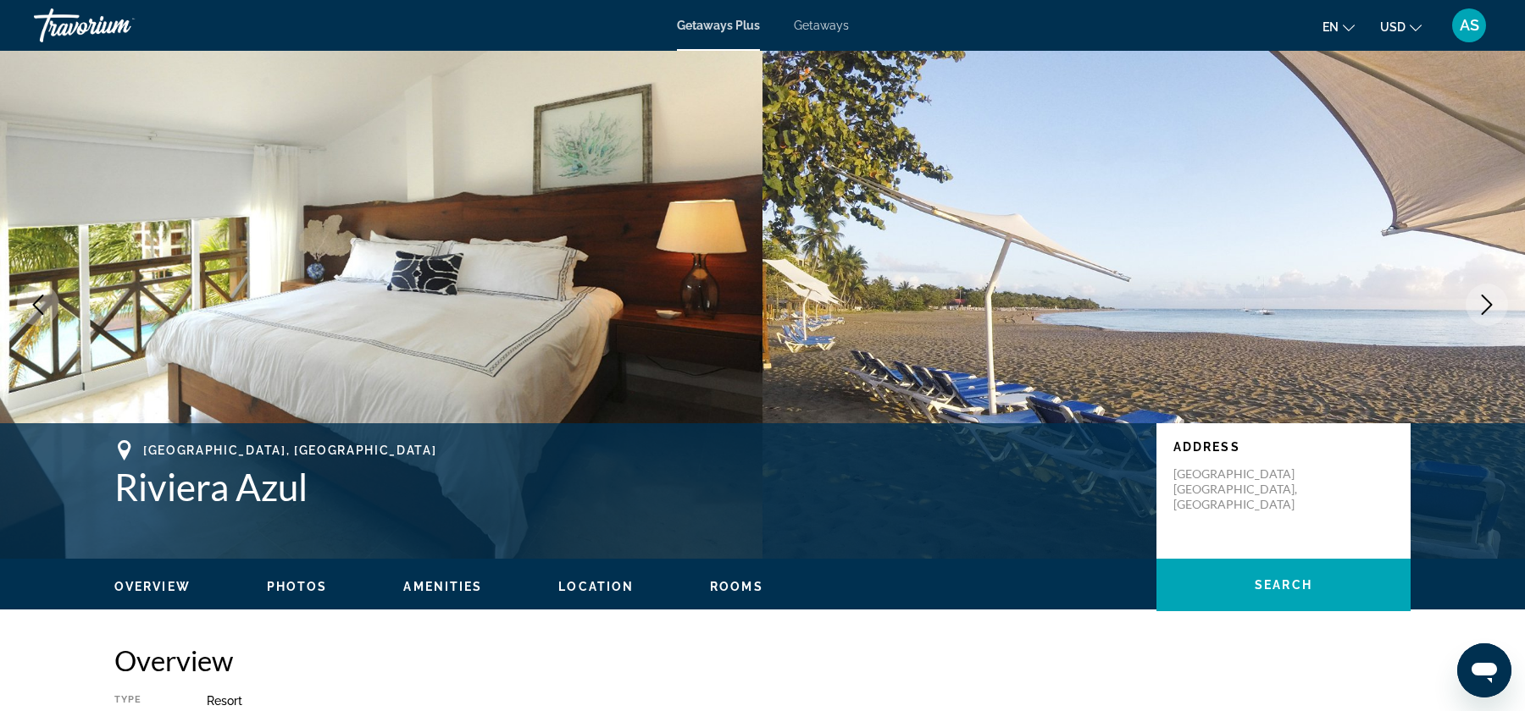
click at [1490, 303] on icon "Next image" at bounding box center [1486, 305] width 11 height 20
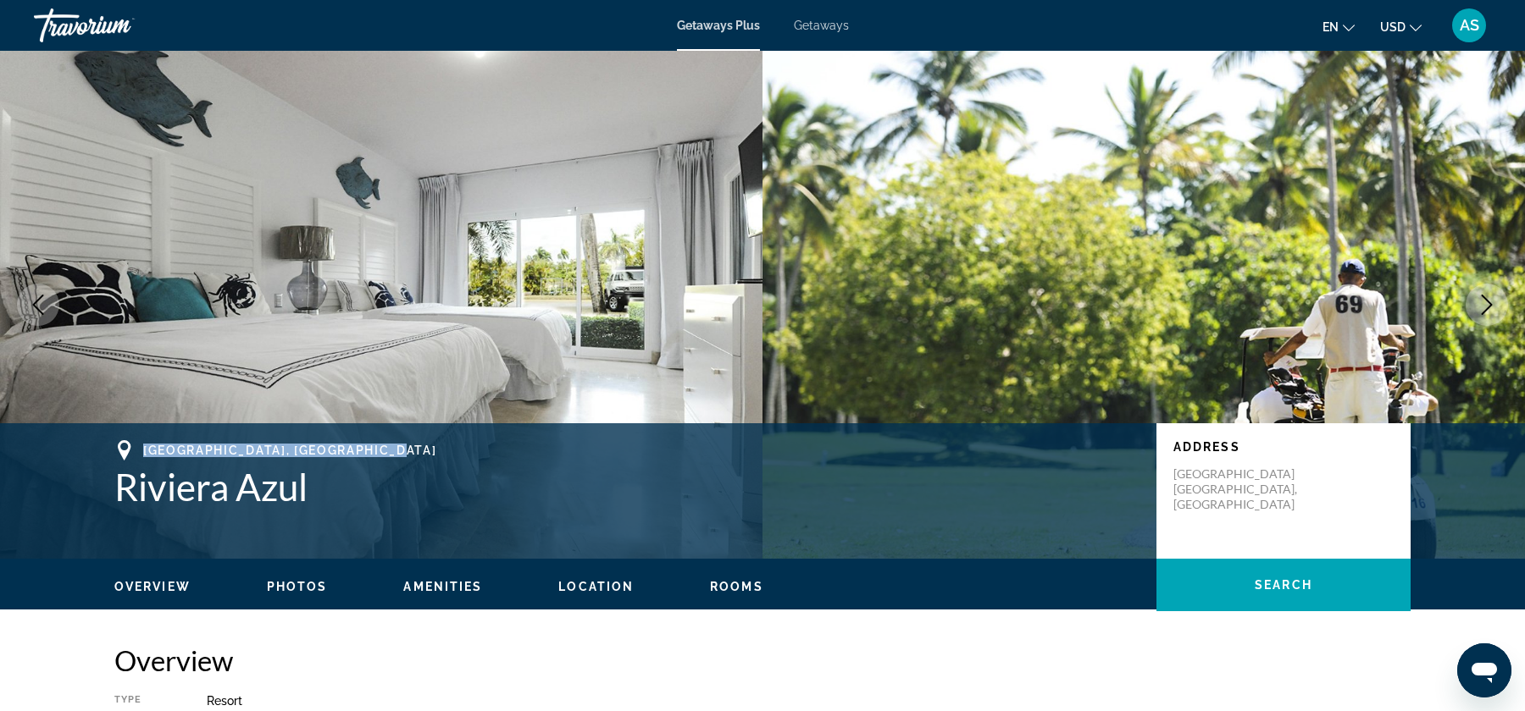
drag, startPoint x: 144, startPoint y: 448, endPoint x: 436, endPoint y: 451, distance: 292.2
click at [436, 451] on div "[GEOGRAPHIC_DATA], [GEOGRAPHIC_DATA]" at bounding box center [626, 450] width 1025 height 20
copy span "[GEOGRAPHIC_DATA], [GEOGRAPHIC_DATA]"
